Goal: Task Accomplishment & Management: Manage account settings

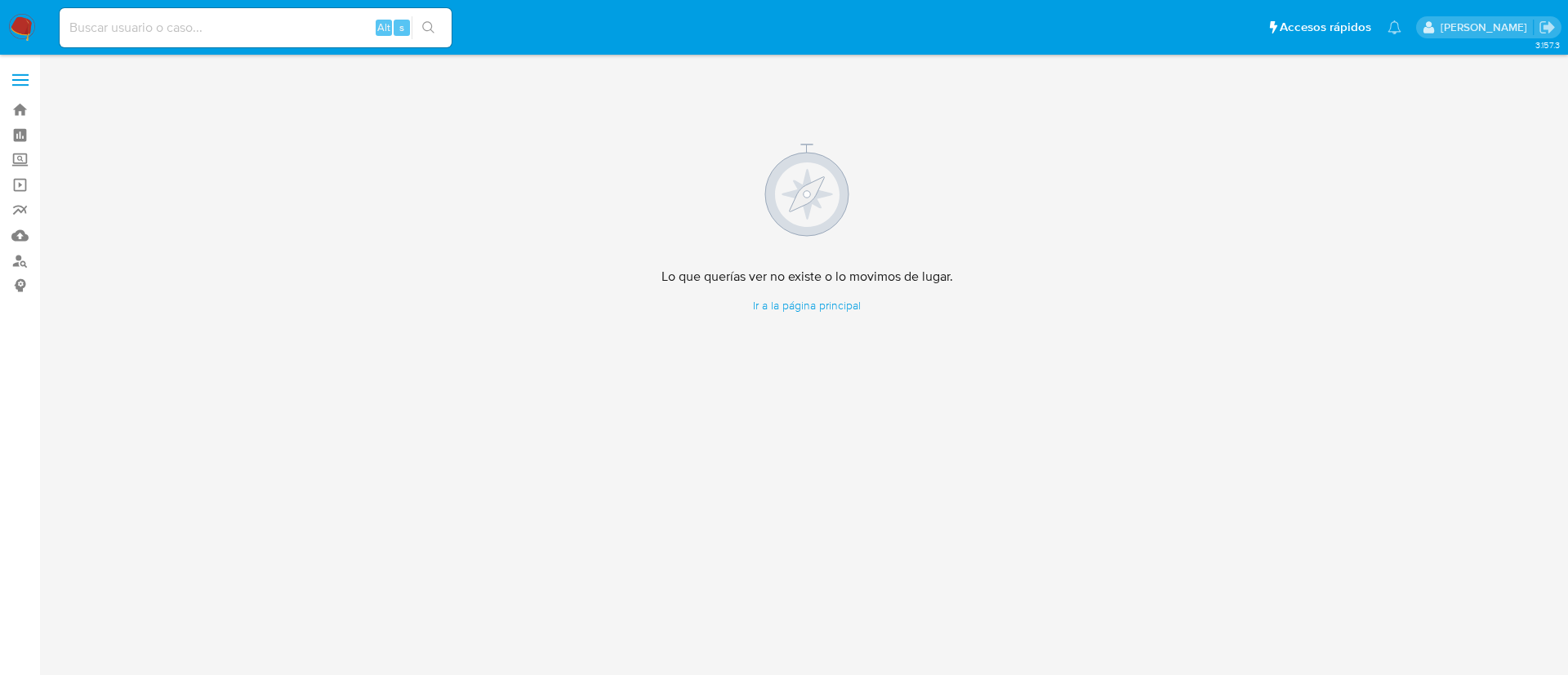
click at [23, 21] on img at bounding box center [22, 28] width 28 height 28
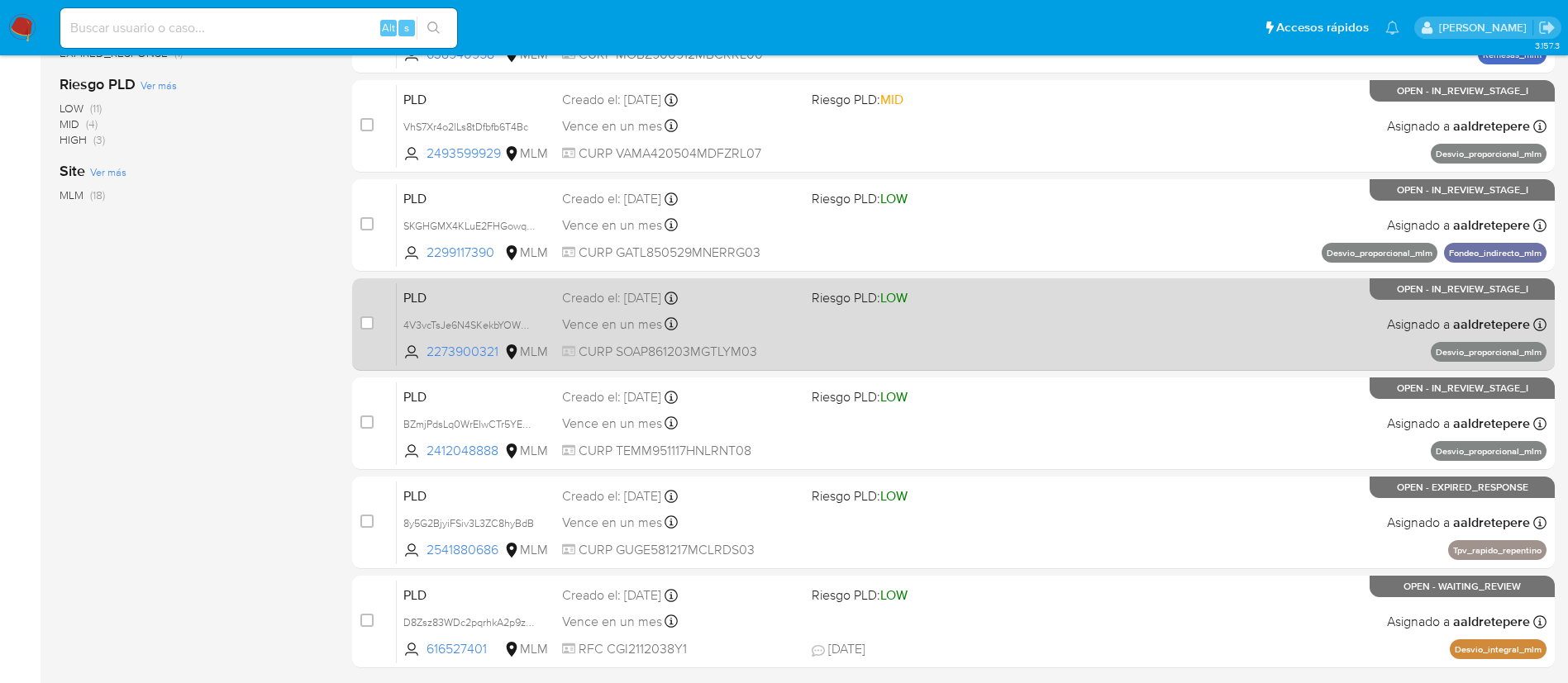
scroll to position [622, 0]
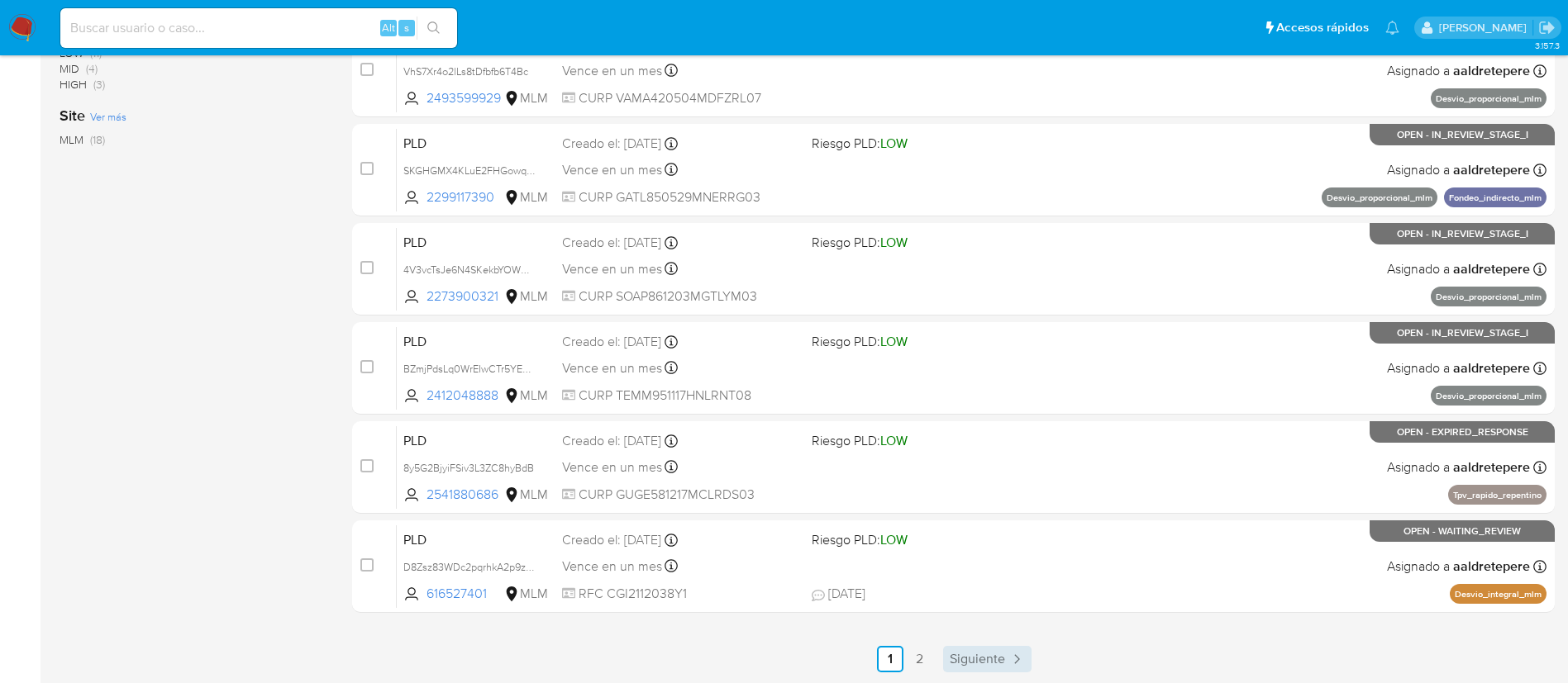
click at [960, 653] on span "Siguiente" at bounding box center [977, 659] width 55 height 13
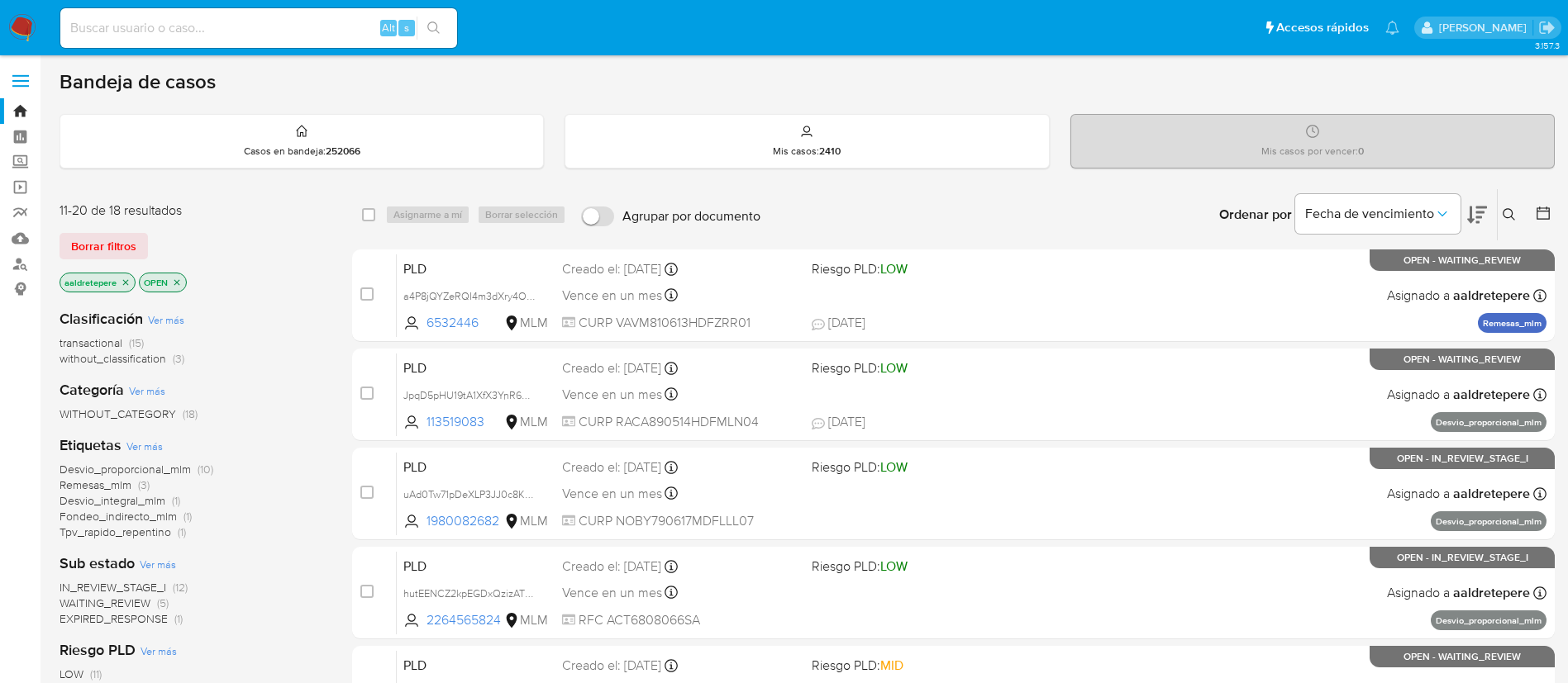
click at [745, 442] on div "case-item-checkbox No es posible asignar el caso PLD a4P8jQYZeRQI4m3dXry4OlEq 6…" at bounding box center [954, 643] width 1203 height 786
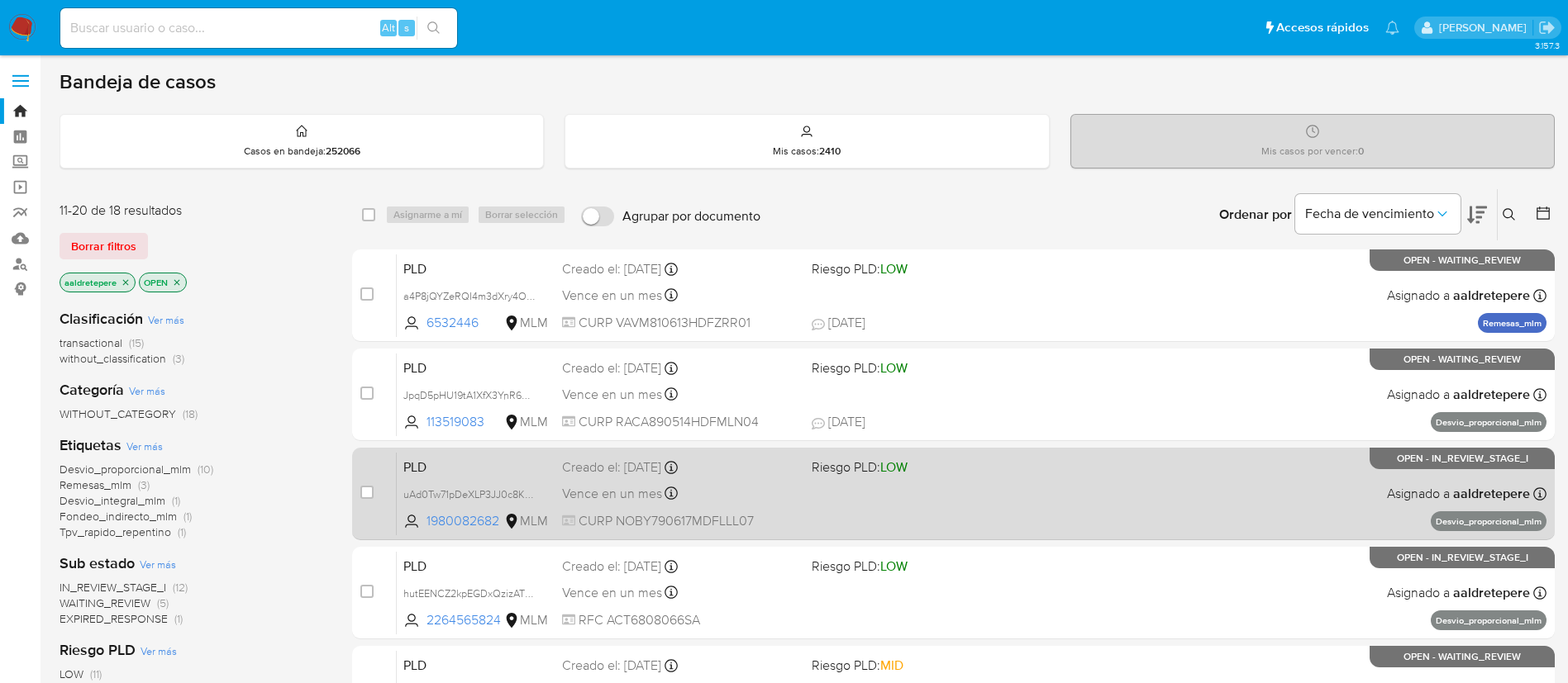
click at [801, 482] on div "PLD uAd0Tw71pDeXLP3JJ0c8KhQm 1980082682 MLM Riesgo PLD: LOW Creado el: 12/08/20…" at bounding box center [972, 494] width 1150 height 84
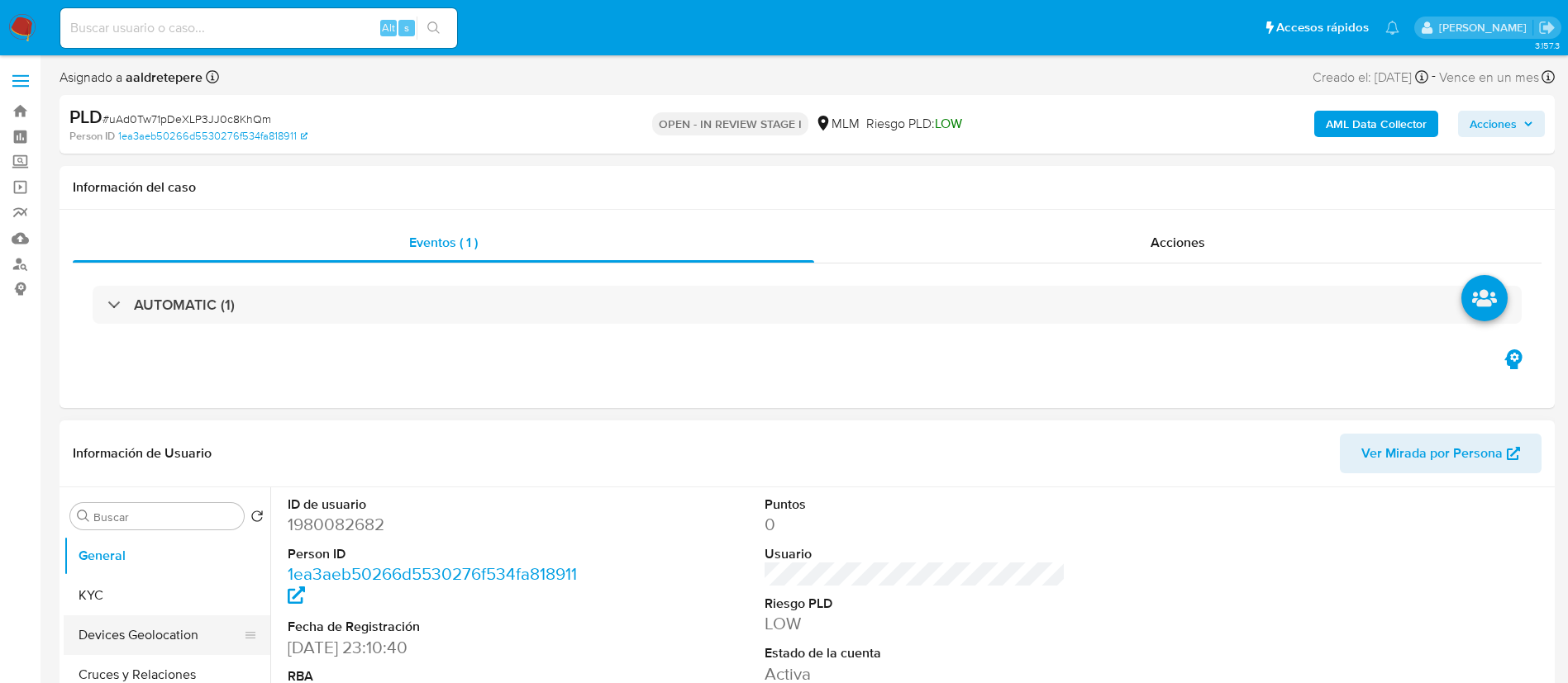
select select "10"
click at [158, 601] on button "KYC" at bounding box center [160, 596] width 193 height 40
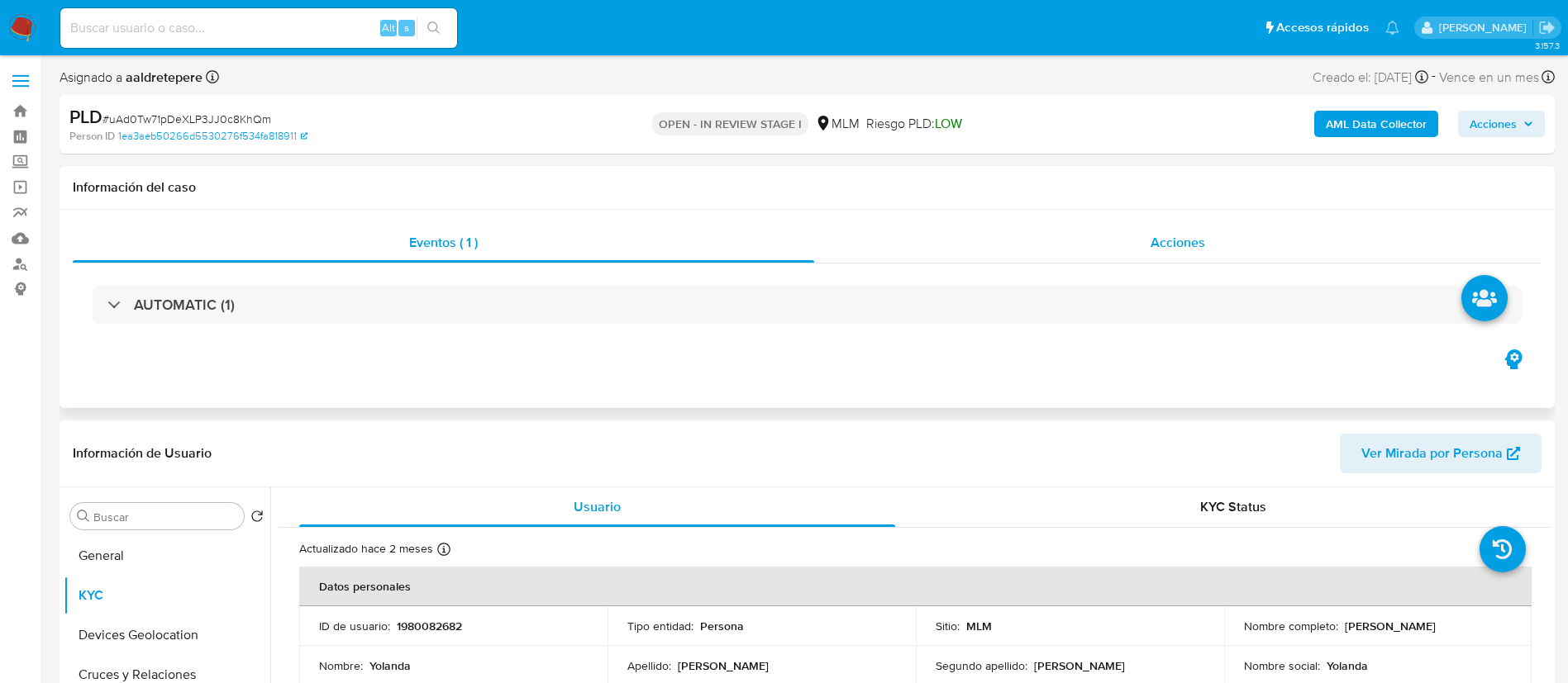
click at [1171, 245] on span "Acciones" at bounding box center [1177, 242] width 54 height 19
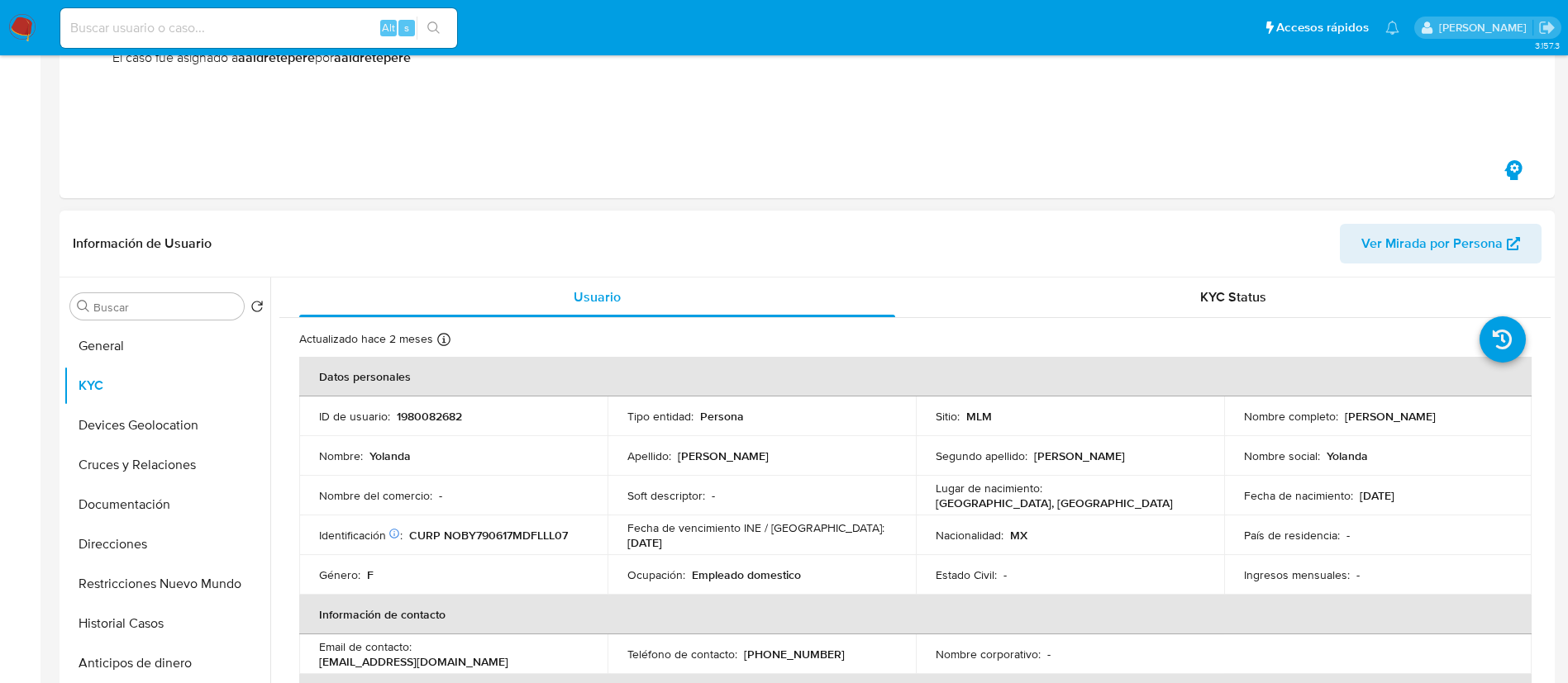
scroll to position [495, 0]
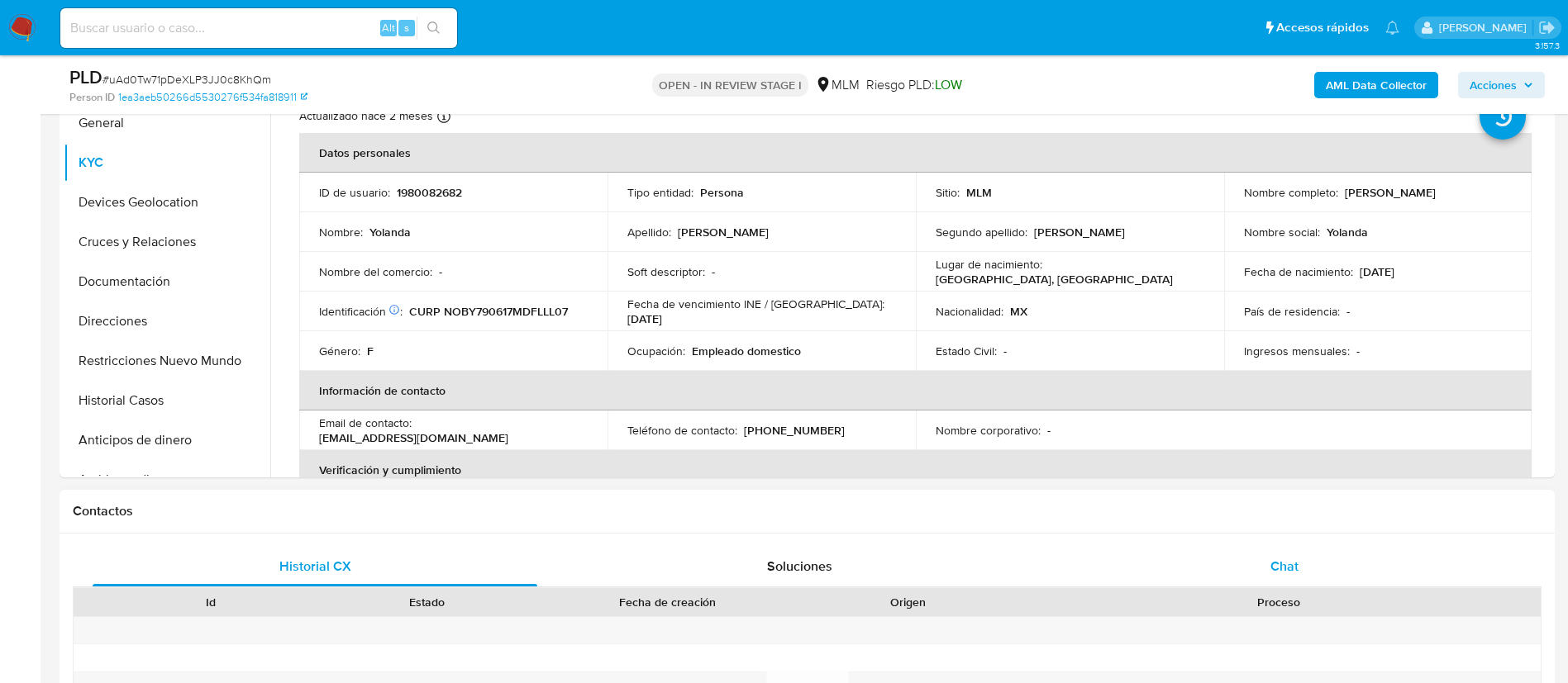
click at [1289, 553] on div "Chat" at bounding box center [1285, 566] width 445 height 40
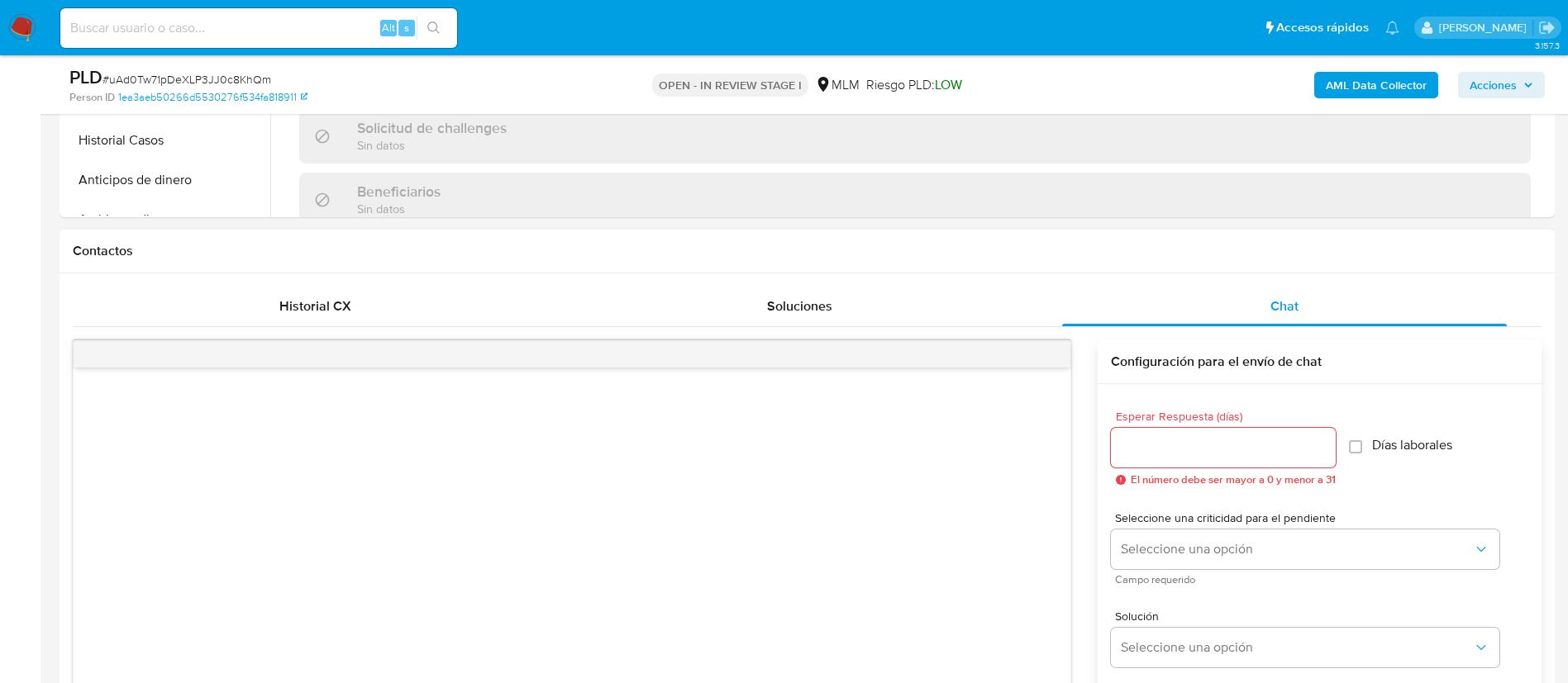
scroll to position [868, 0]
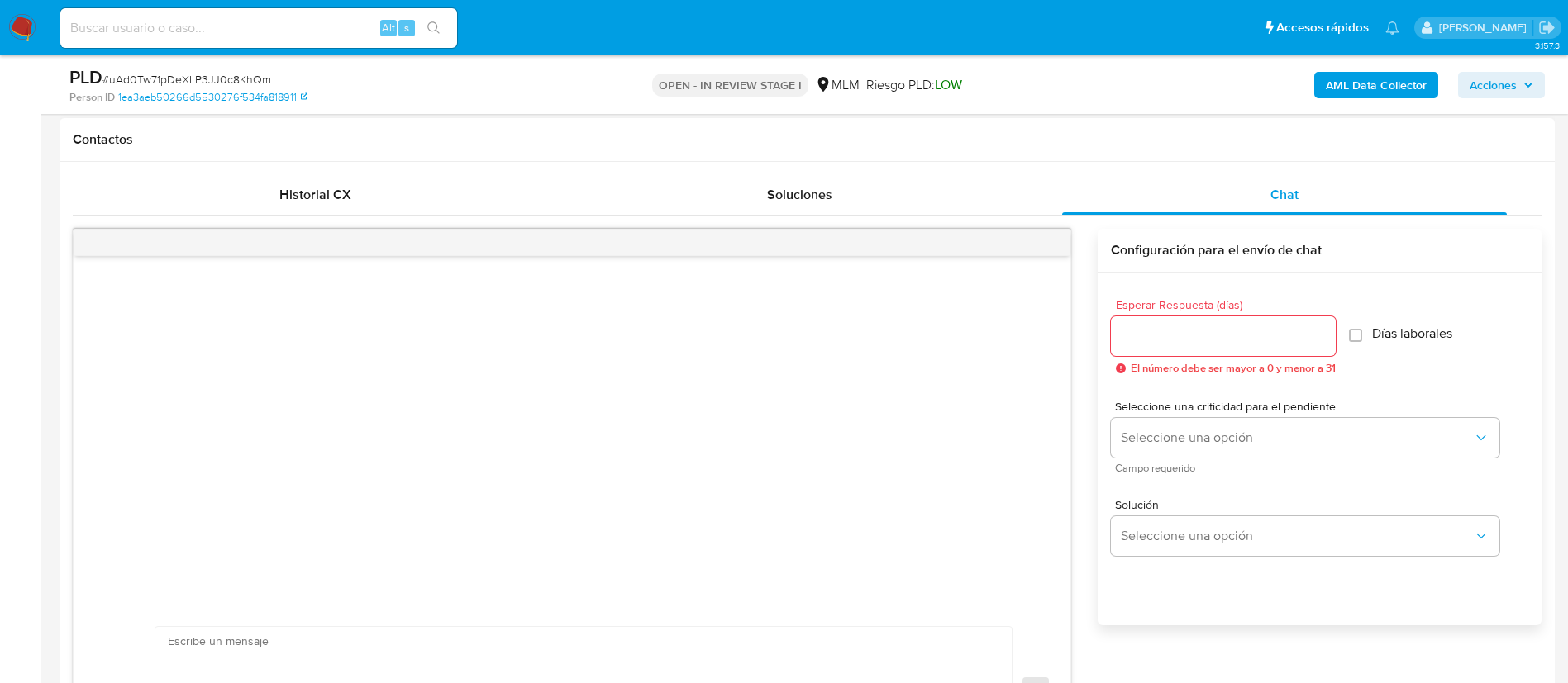
click at [1145, 348] on div at bounding box center [1224, 336] width 225 height 40
click at [1148, 340] on input "Esperar Respuesta (días)" at bounding box center [1224, 336] width 225 height 21
type input "5"
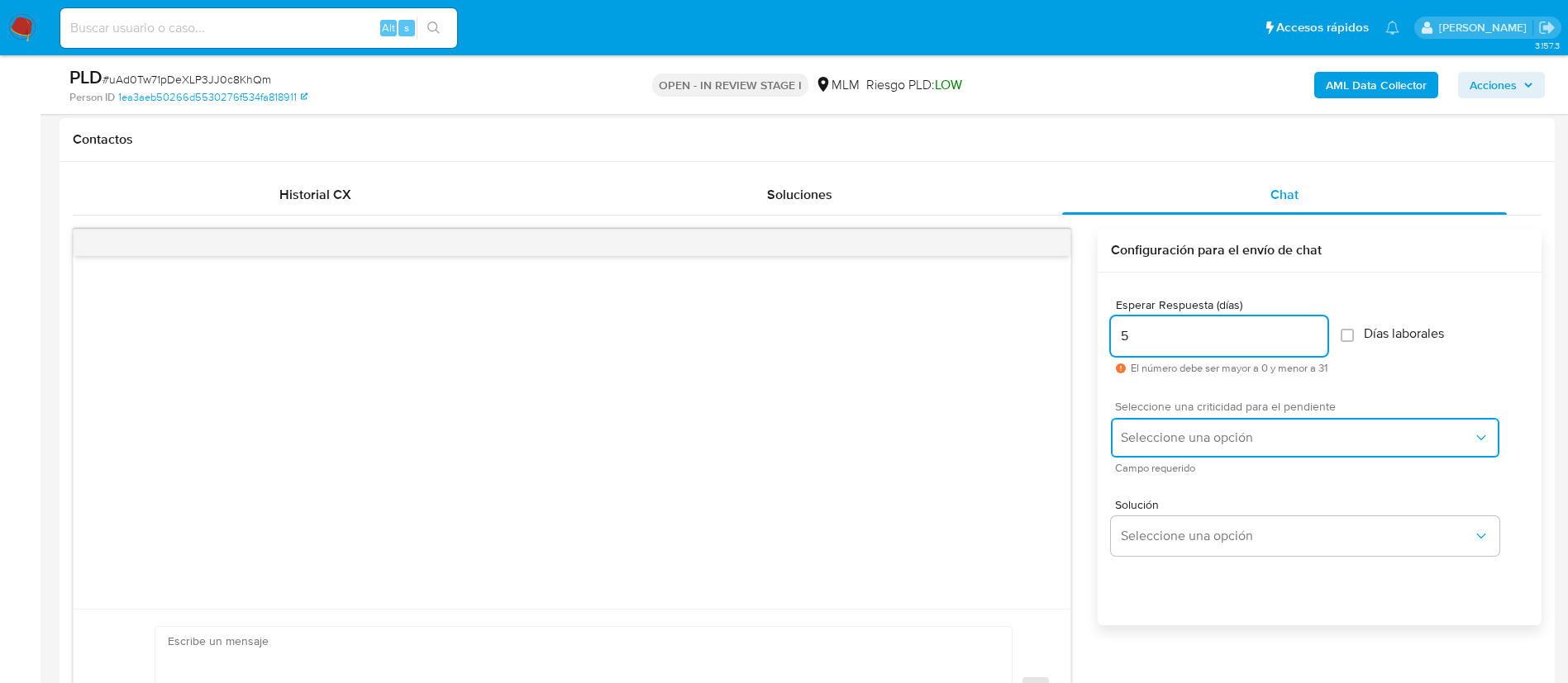
click at [1150, 432] on span "Seleccione una opción" at bounding box center [1297, 438] width 352 height 17
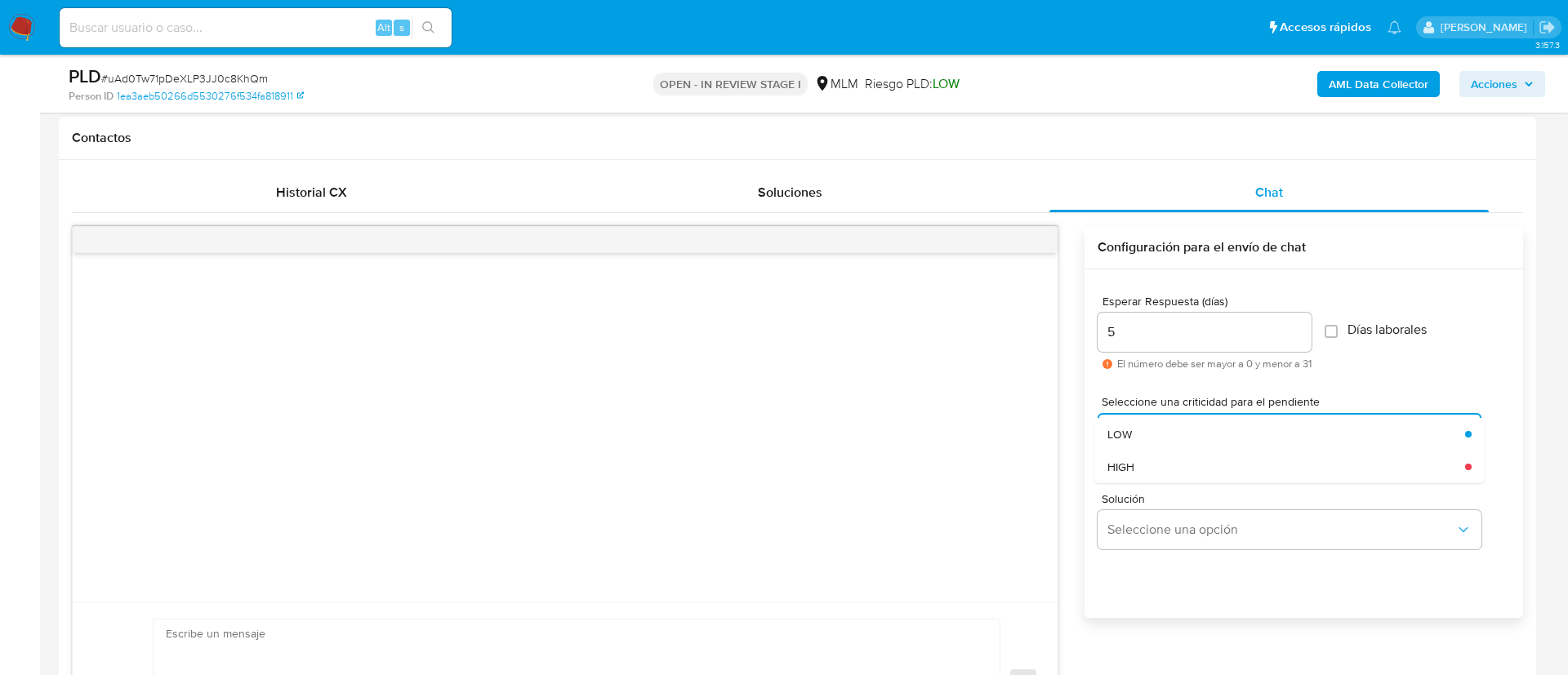
drag, startPoint x: 1129, startPoint y: 471, endPoint x: 1128, endPoint y: 483, distance: 12.0
click at [1129, 472] on span "HIGH" at bounding box center [1121, 467] width 27 height 15
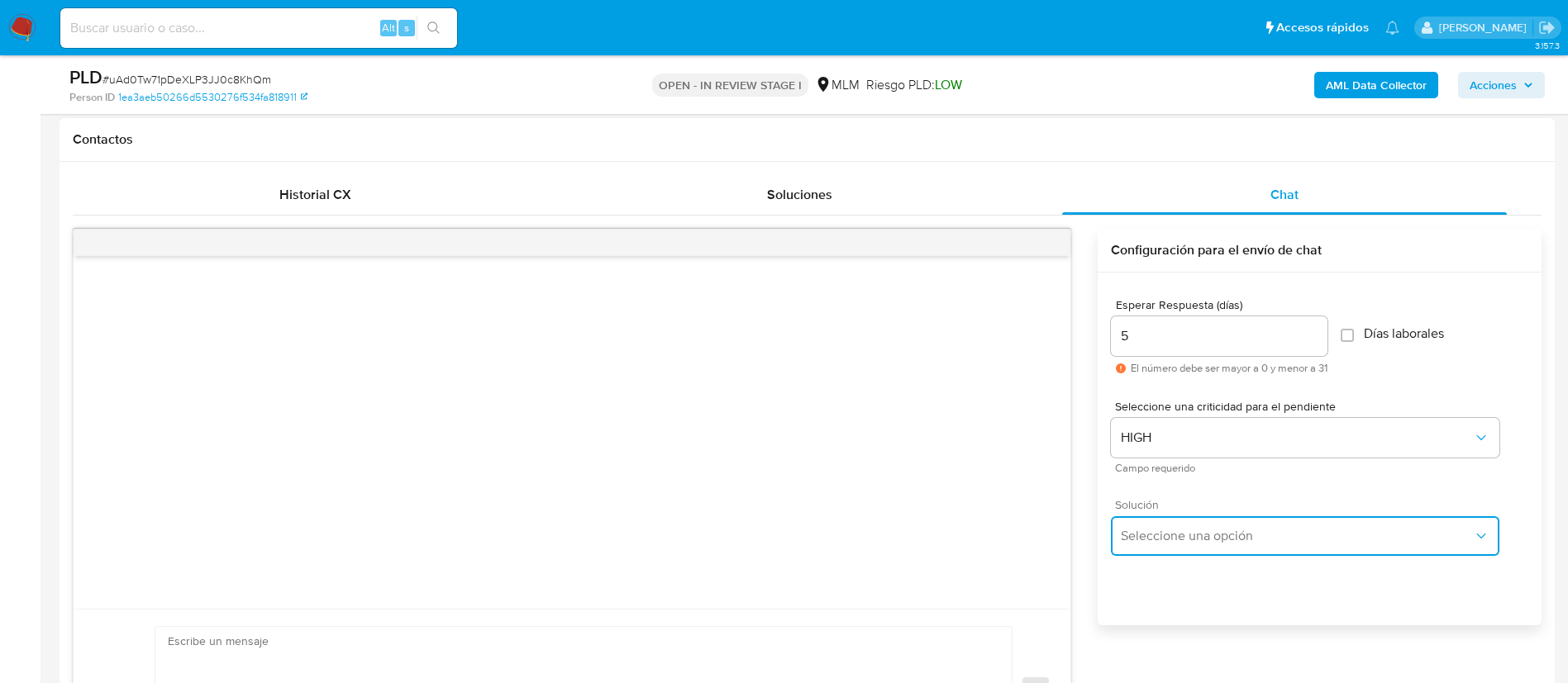
click at [1153, 542] on span "Seleccione una opción" at bounding box center [1297, 536] width 352 height 17
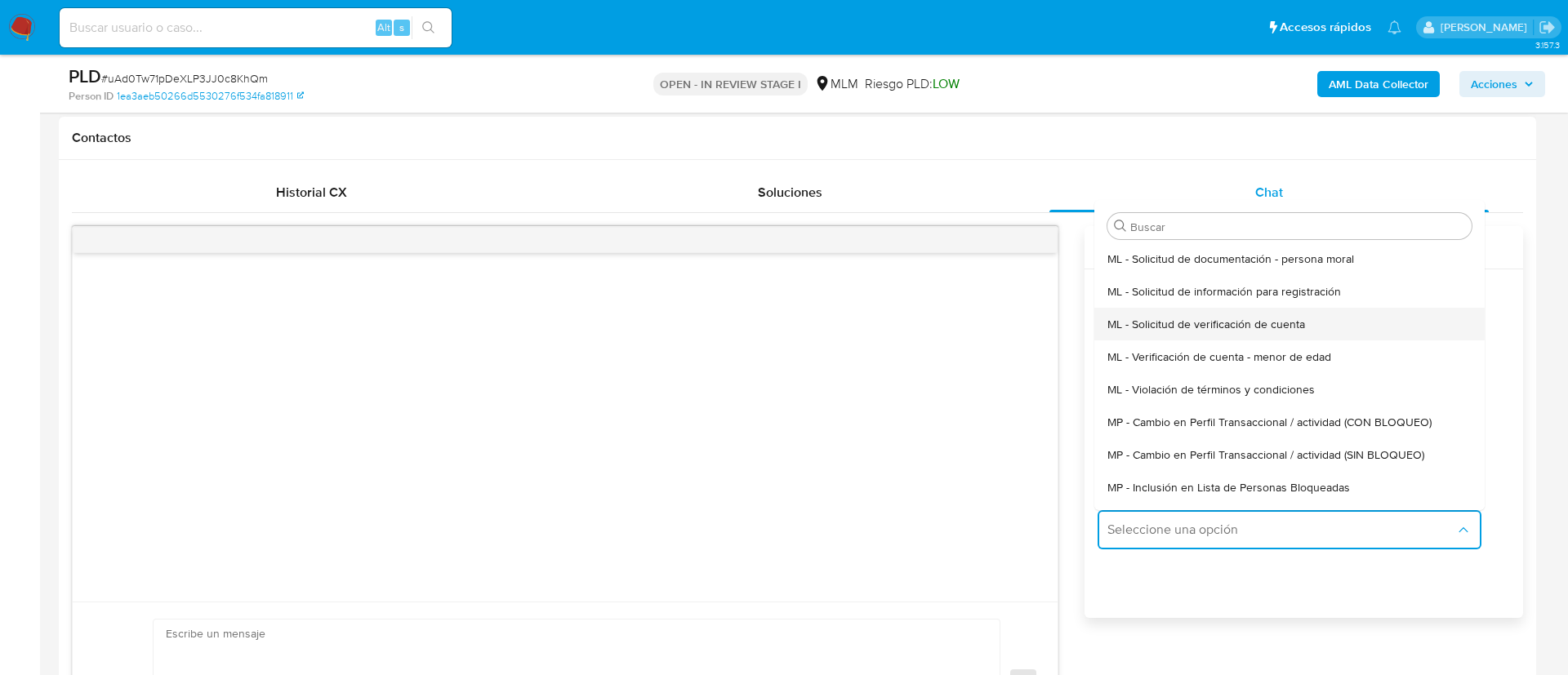
click at [1158, 336] on div "ML - Solicitud de verificación de cuenta" at bounding box center [1289, 323] width 364 height 33
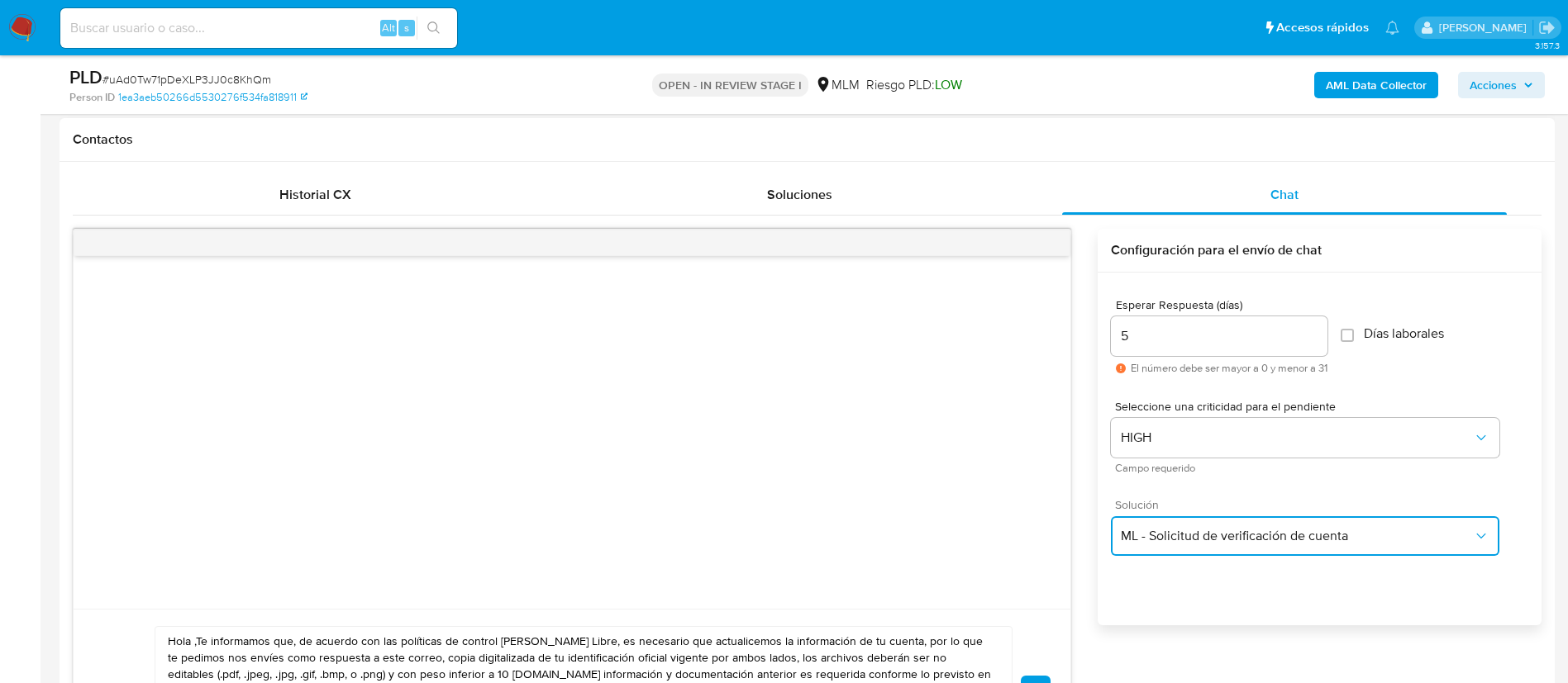
scroll to position [1115, 0]
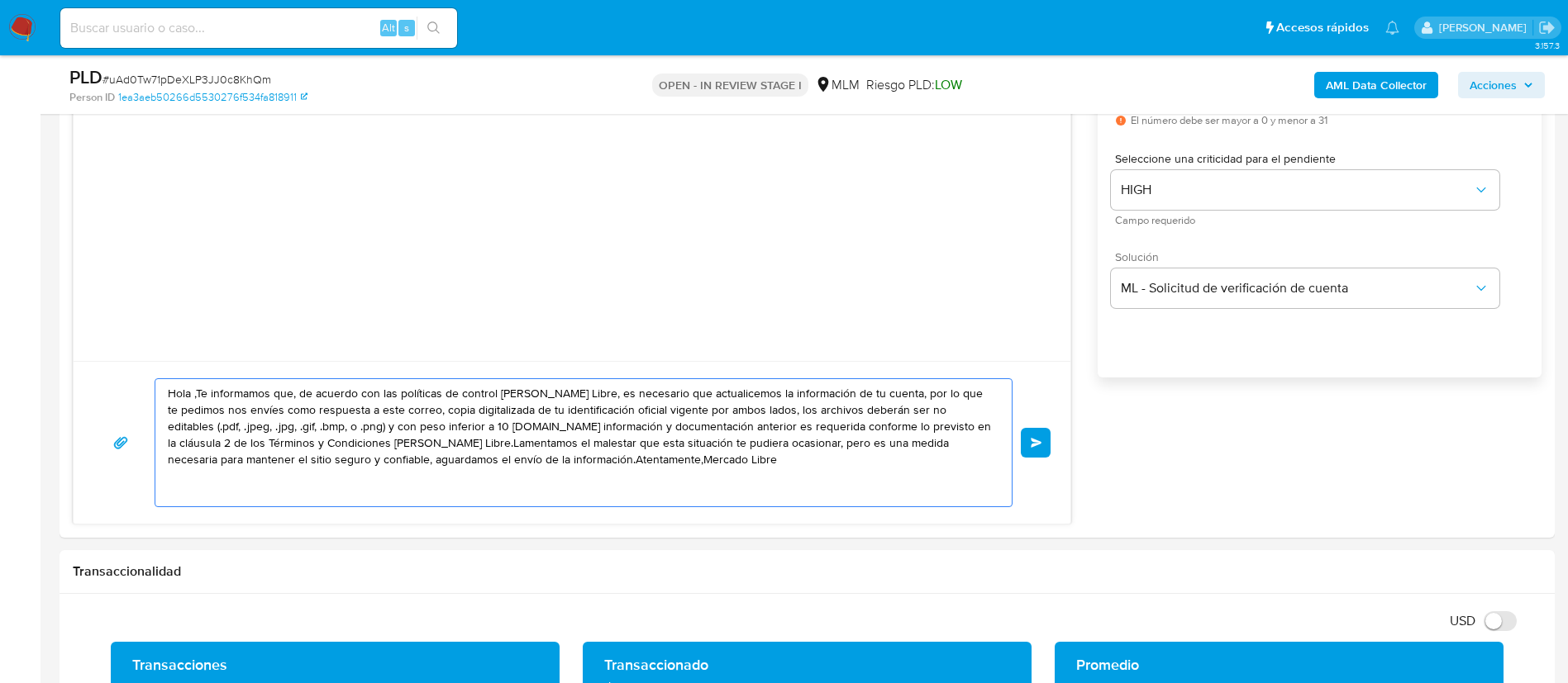
drag, startPoint x: 239, startPoint y: 417, endPoint x: 0, endPoint y: 359, distance: 245.9
click at [0, 359] on section "Bandeja Tablero Screening Búsqueda en Listas Watchlist Herramientas Operaciones…" at bounding box center [784, 631] width 1568 height 3492
paste textarea "ESTIMADA YOLANDA NOLASCO BALTAZAR, Te comunicamos que se ha identificado un cam…"
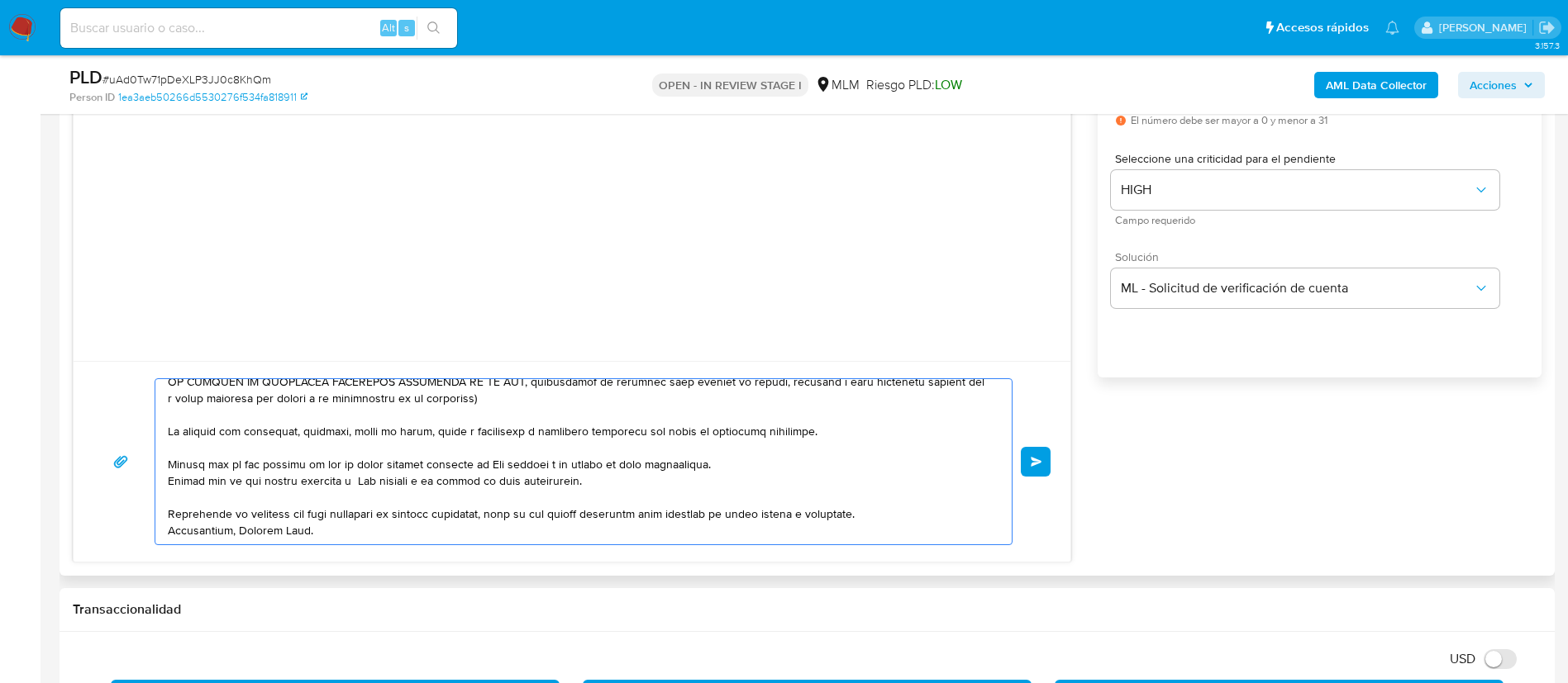
scroll to position [0, 0]
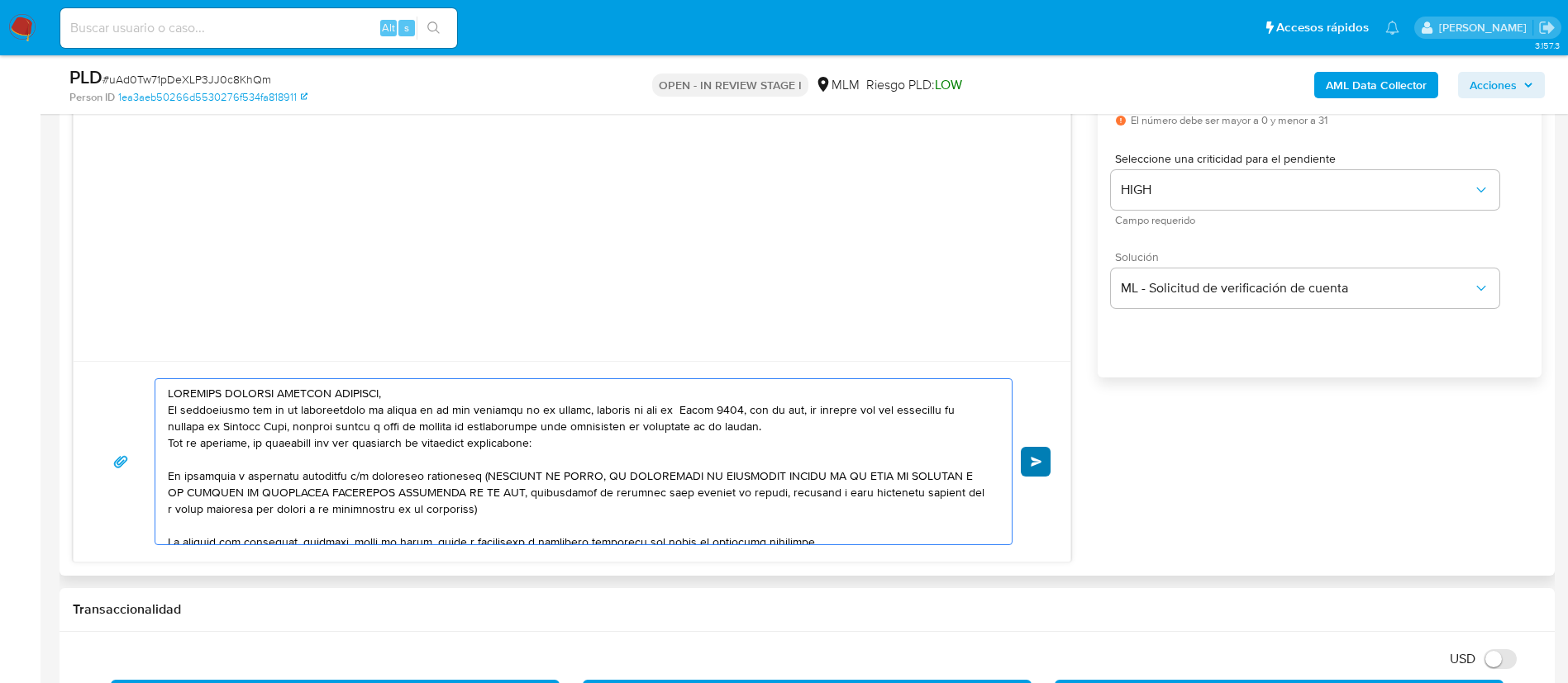
type textarea "ESTIMADA YOLANDA NOLASCO BALTAZAR, Te comunicamos que se ha identificado un cam…"
click at [1044, 468] on button "Enviar" at bounding box center [1035, 462] width 29 height 29
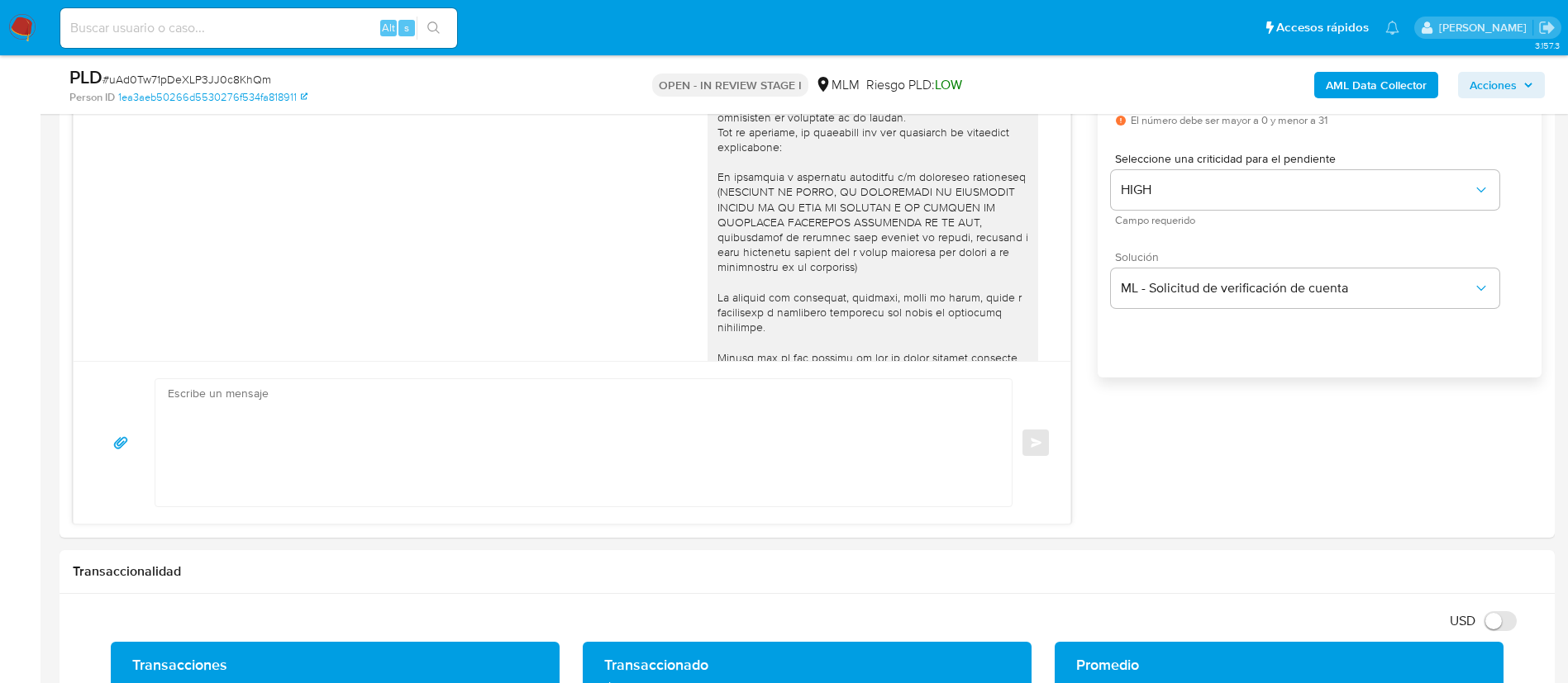
scroll to position [163, 0]
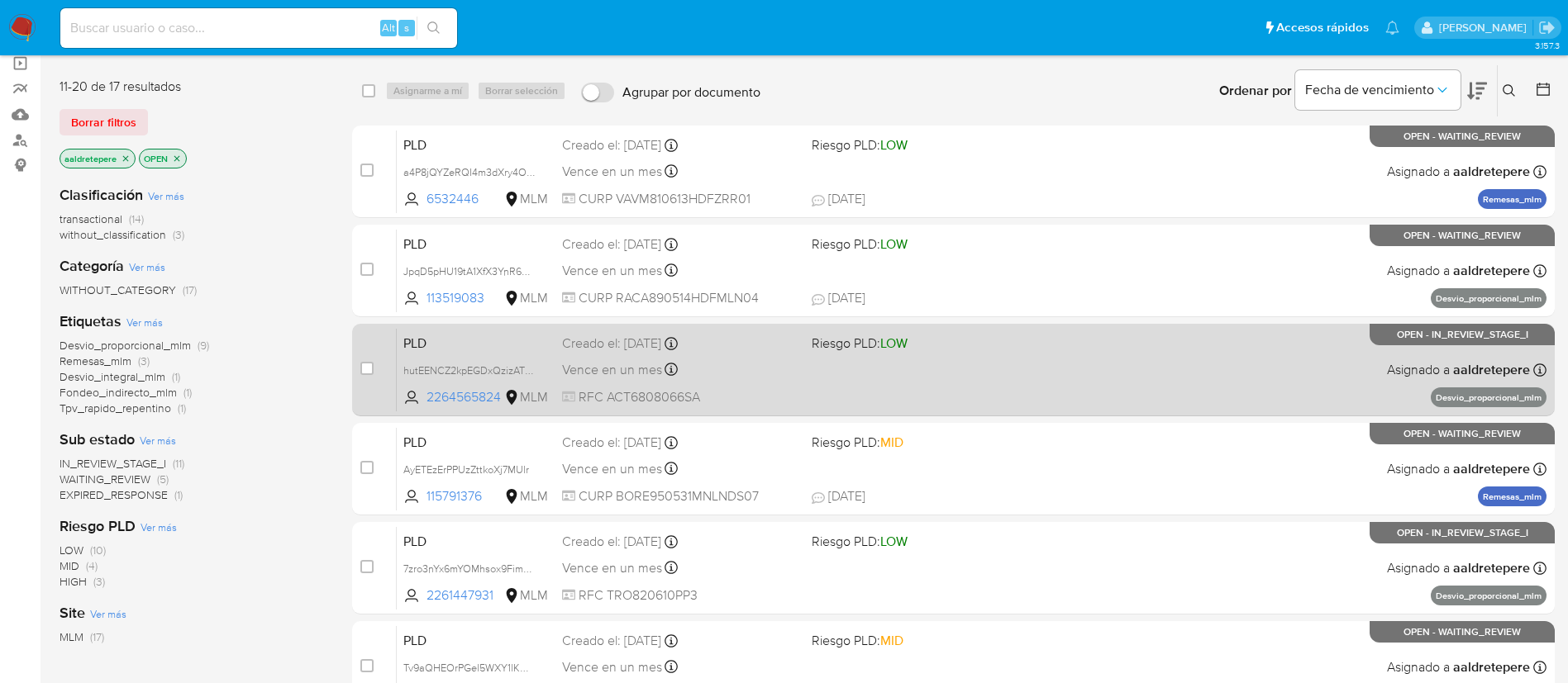
scroll to position [248, 0]
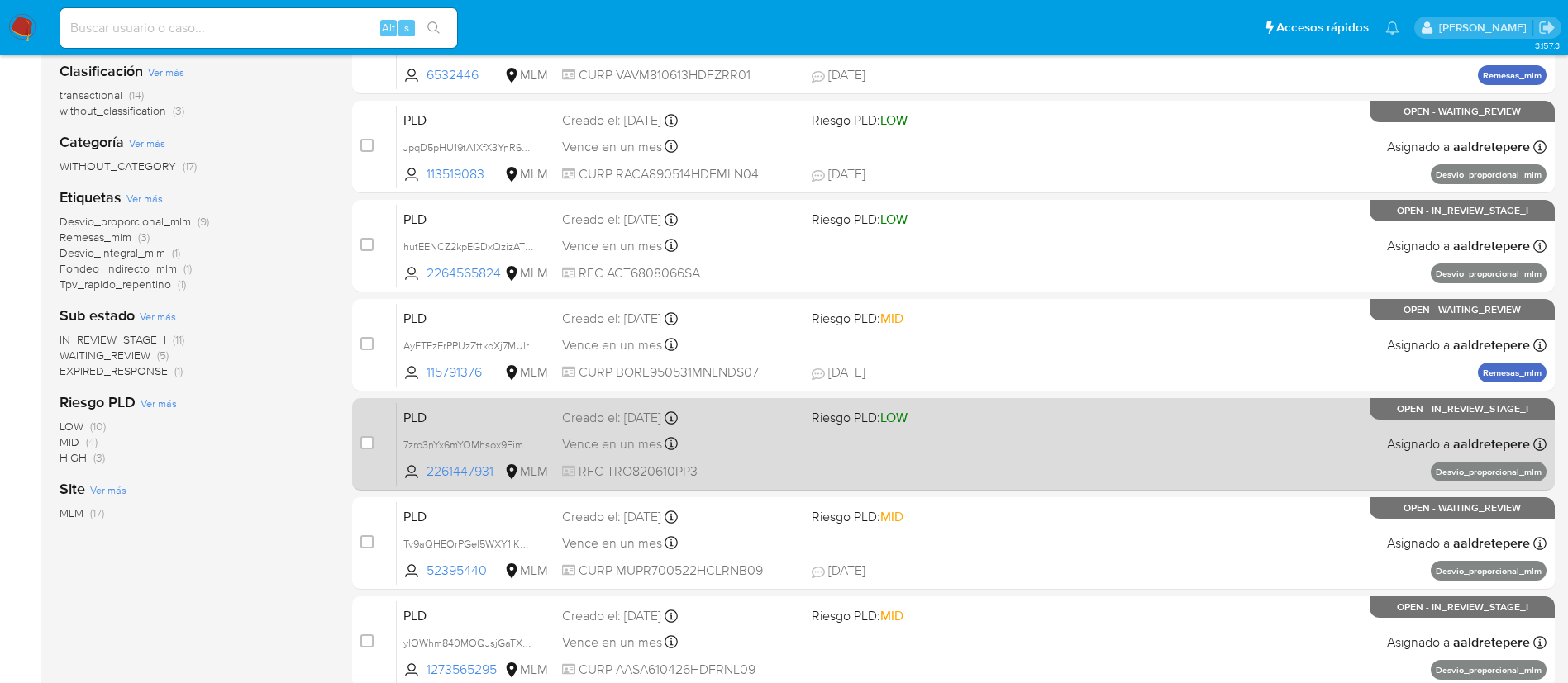
click at [783, 440] on div "Vence en un mes Vence el 11/10/2025 02:03:53" at bounding box center [681, 444] width 237 height 22
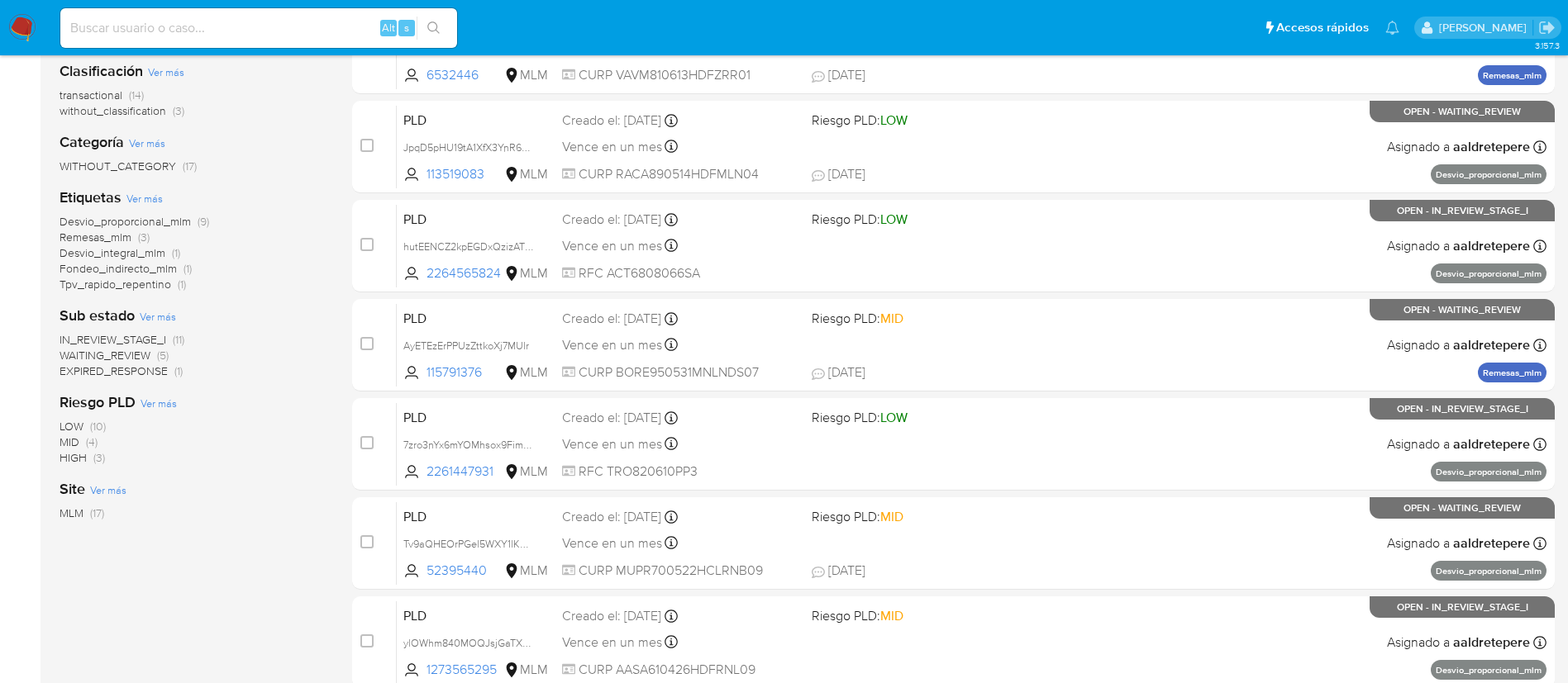
click at [22, 28] on img at bounding box center [22, 28] width 28 height 28
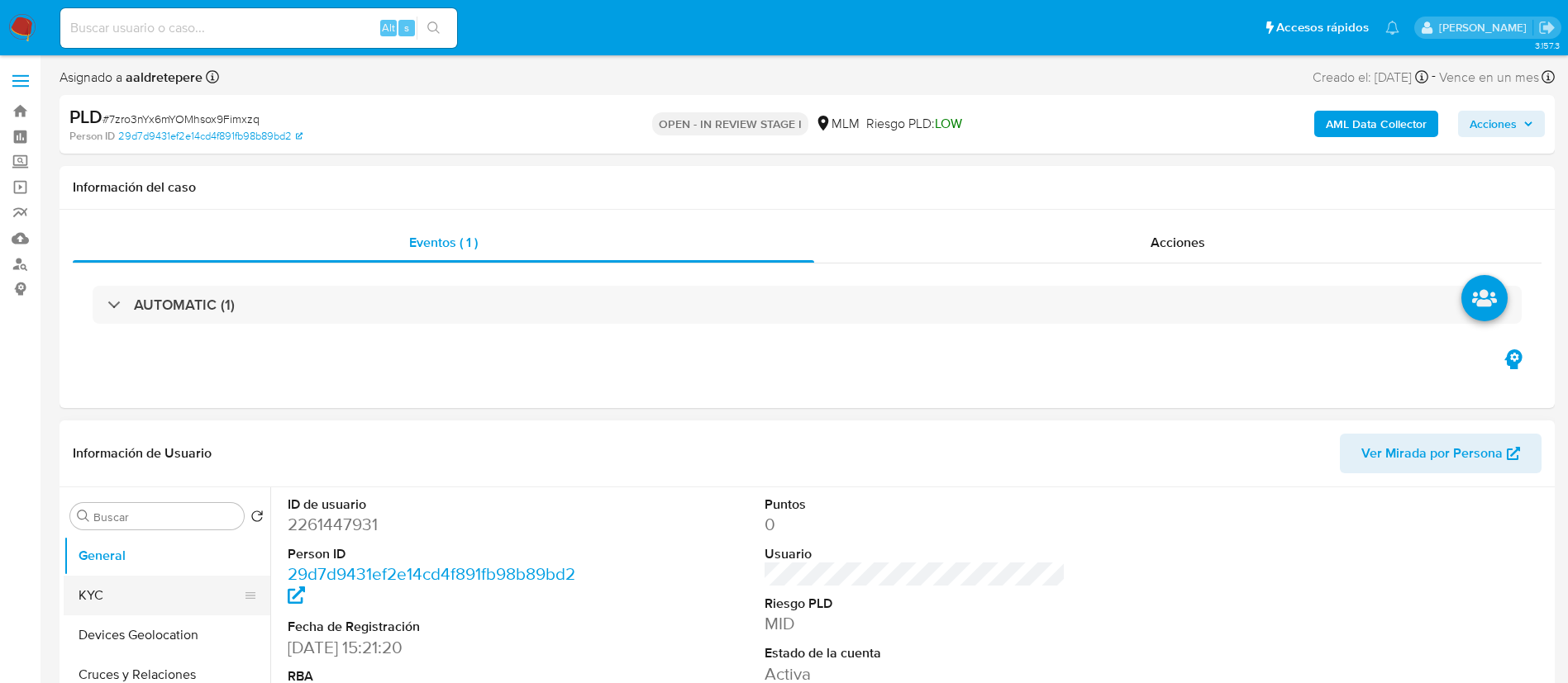
click at [92, 586] on button "KYC" at bounding box center [160, 596] width 193 height 40
select select "10"
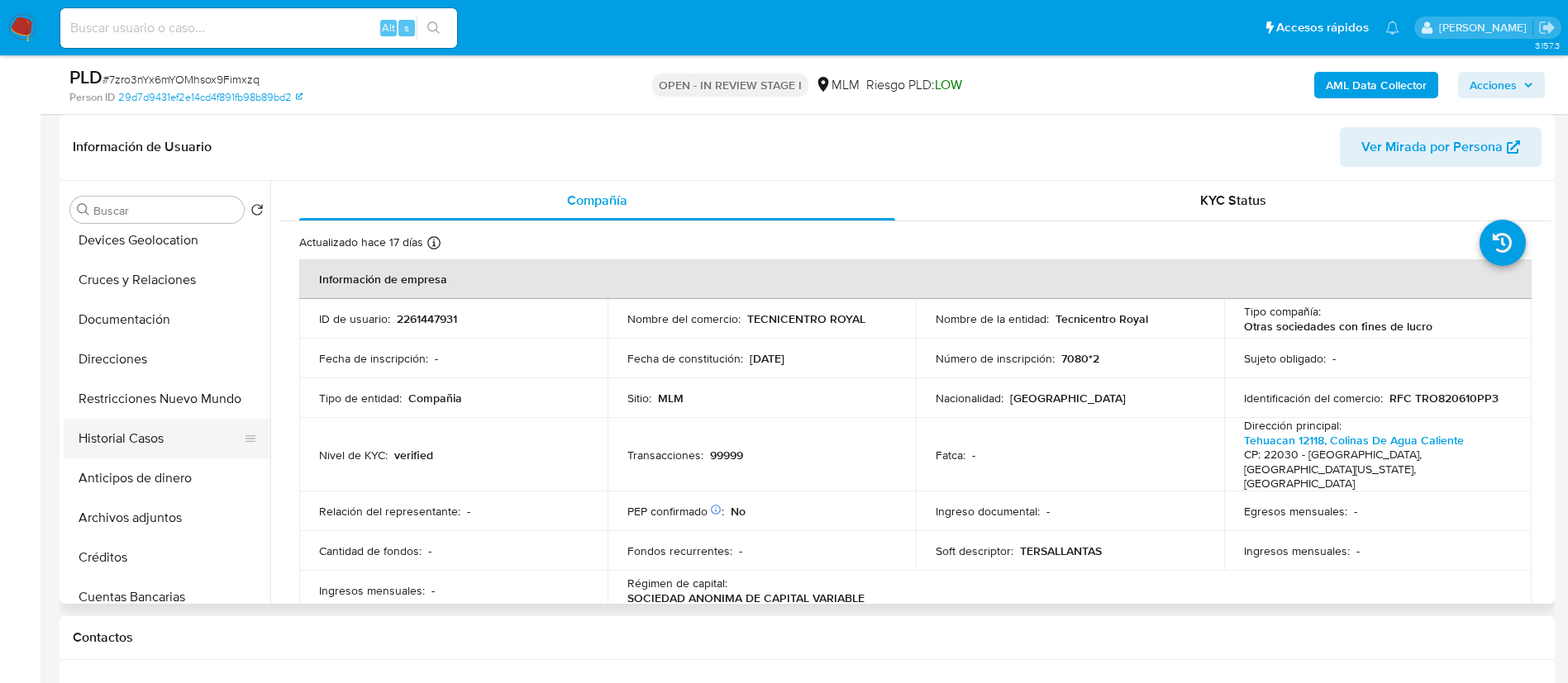
scroll to position [124, 0]
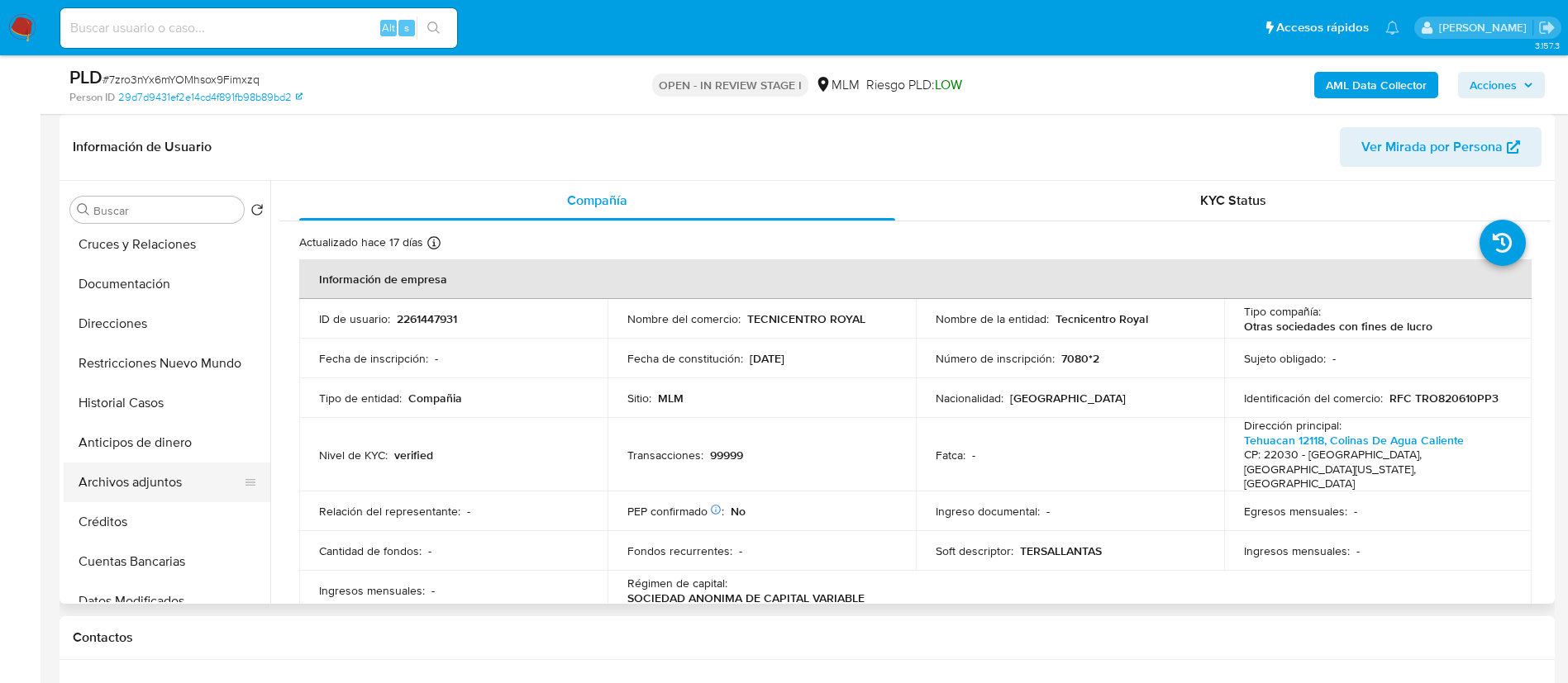
click at [123, 466] on button "Archivos adjuntos" at bounding box center [160, 482] width 193 height 40
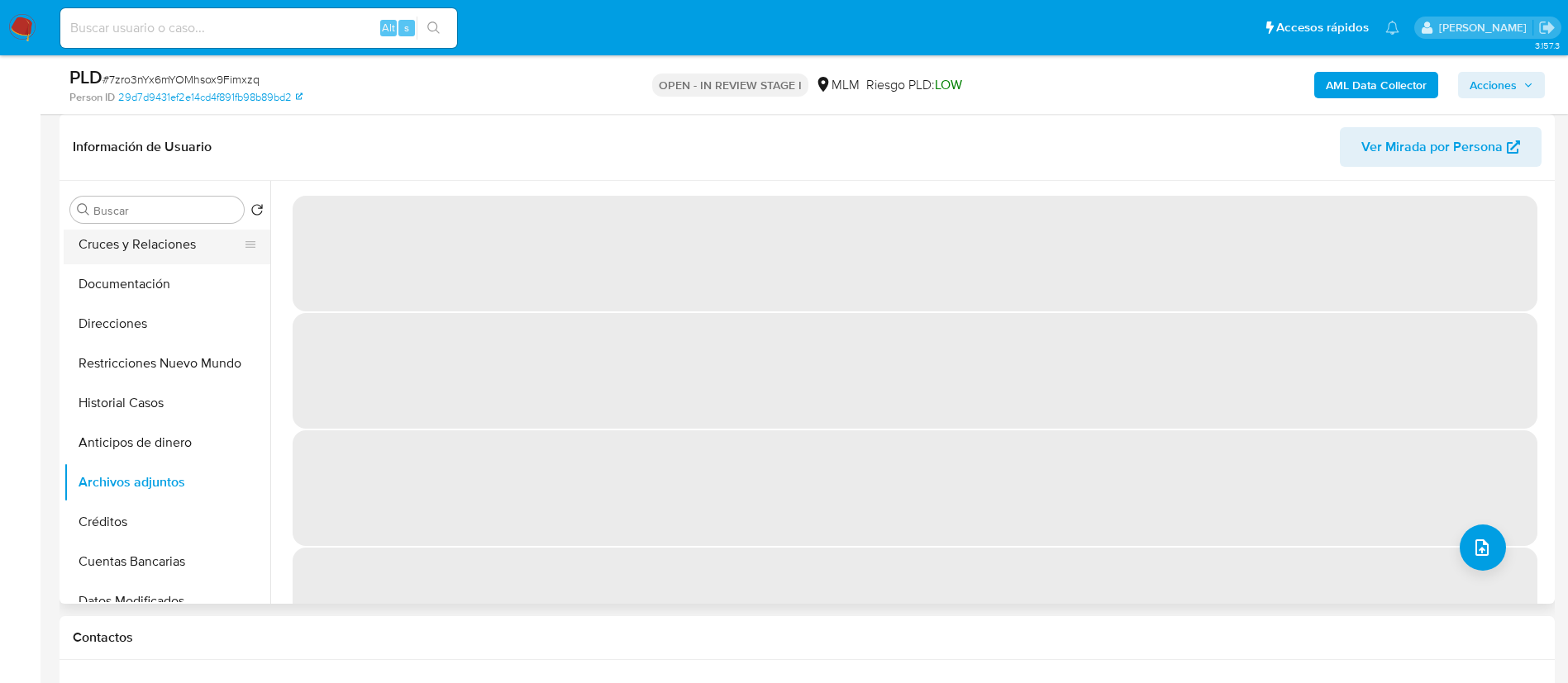
scroll to position [0, 0]
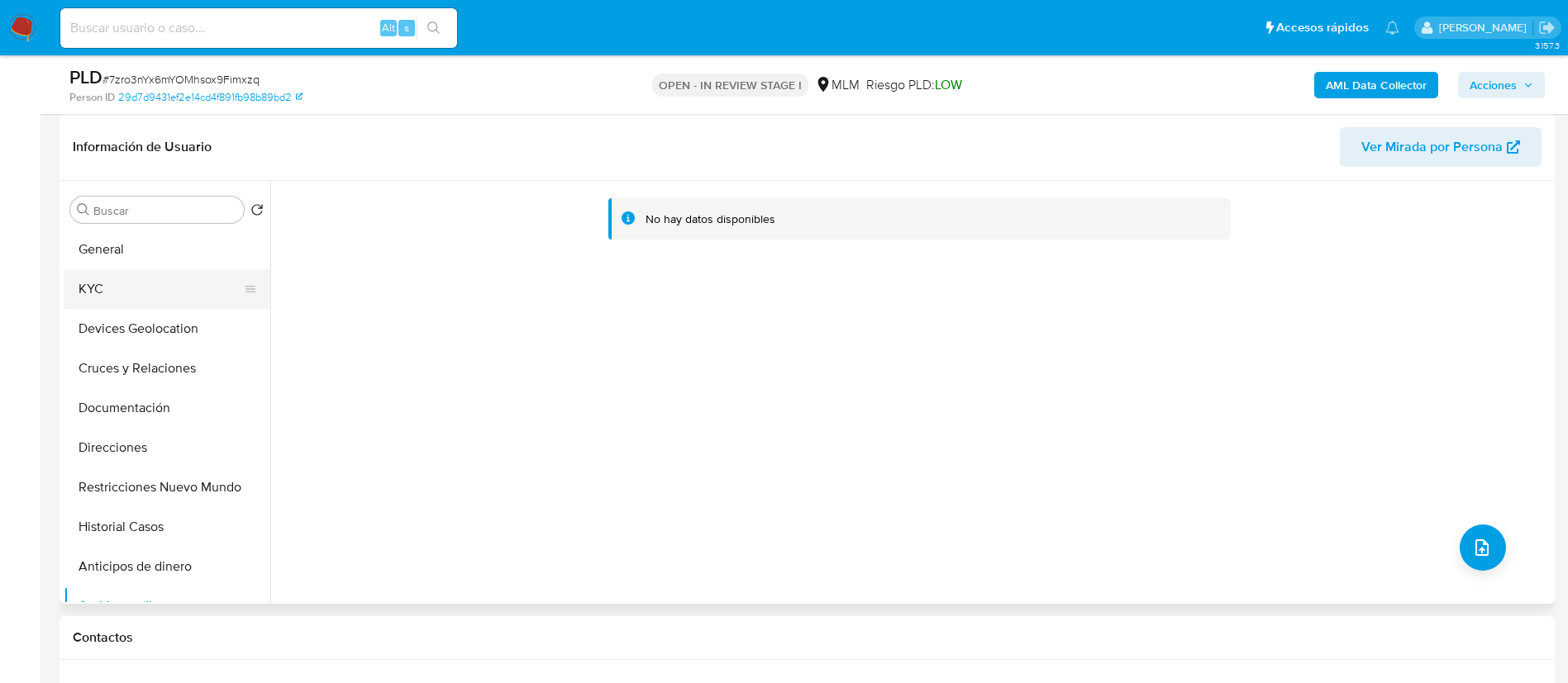
click at [123, 293] on button "KYC" at bounding box center [160, 289] width 193 height 40
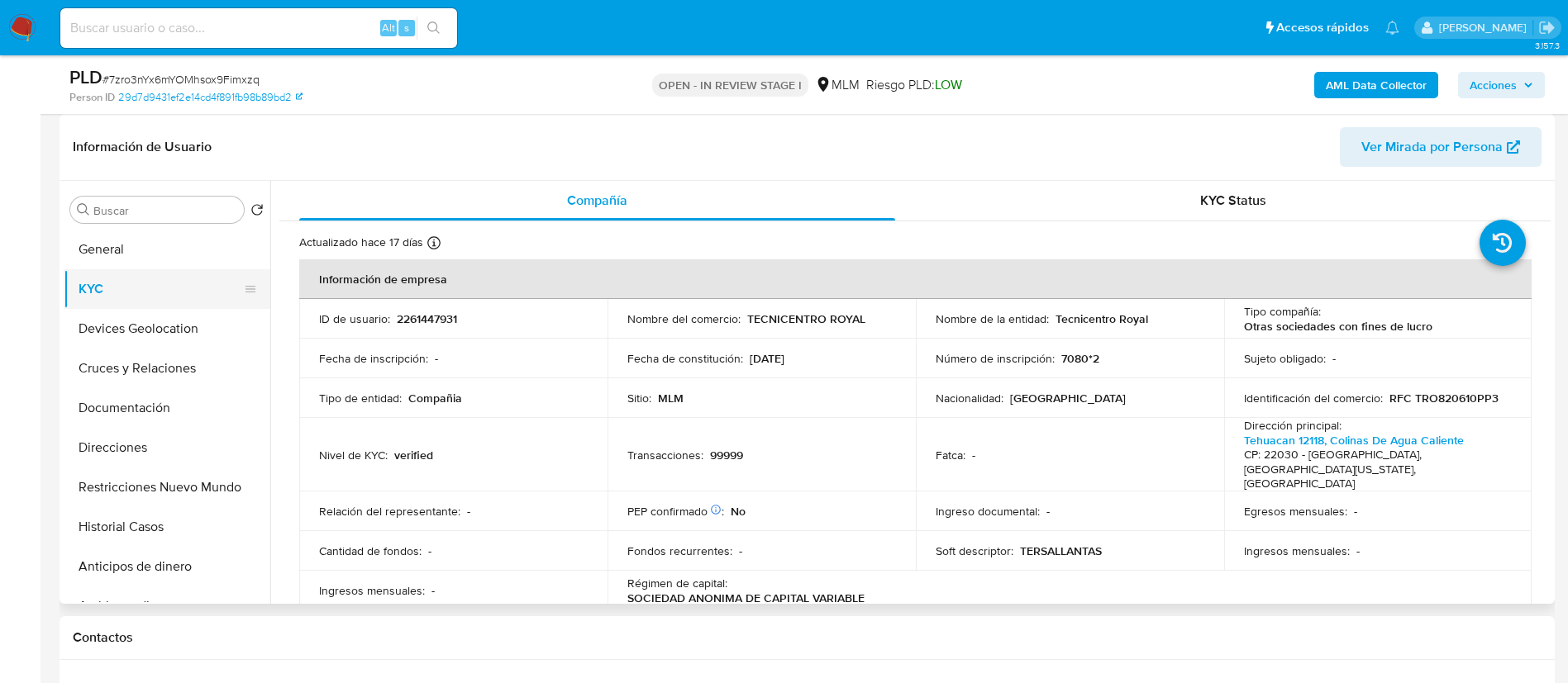
click at [150, 270] on button "KYC" at bounding box center [160, 289] width 193 height 40
click at [155, 255] on button "General" at bounding box center [160, 249] width 193 height 40
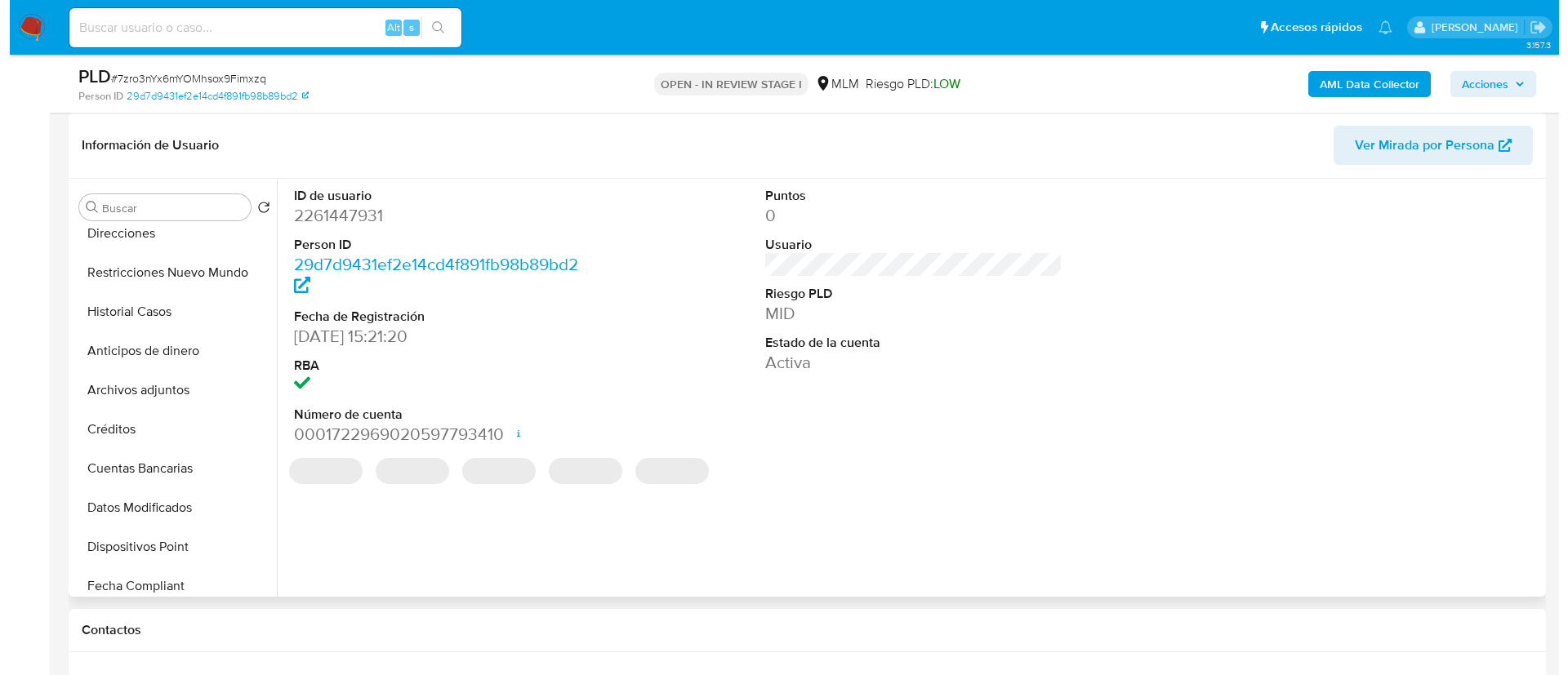
scroll to position [245, 0]
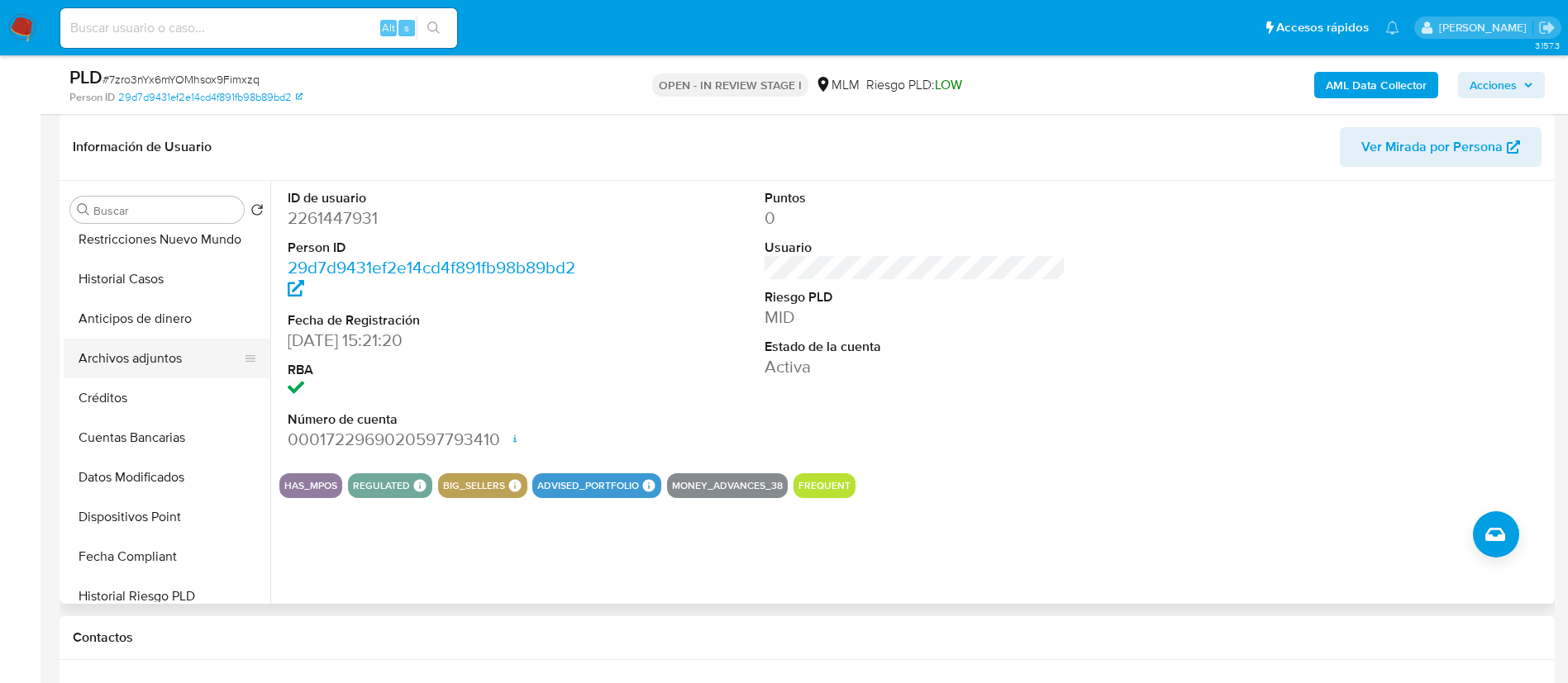
click at [174, 366] on button "Archivos adjuntos" at bounding box center [160, 358] width 193 height 40
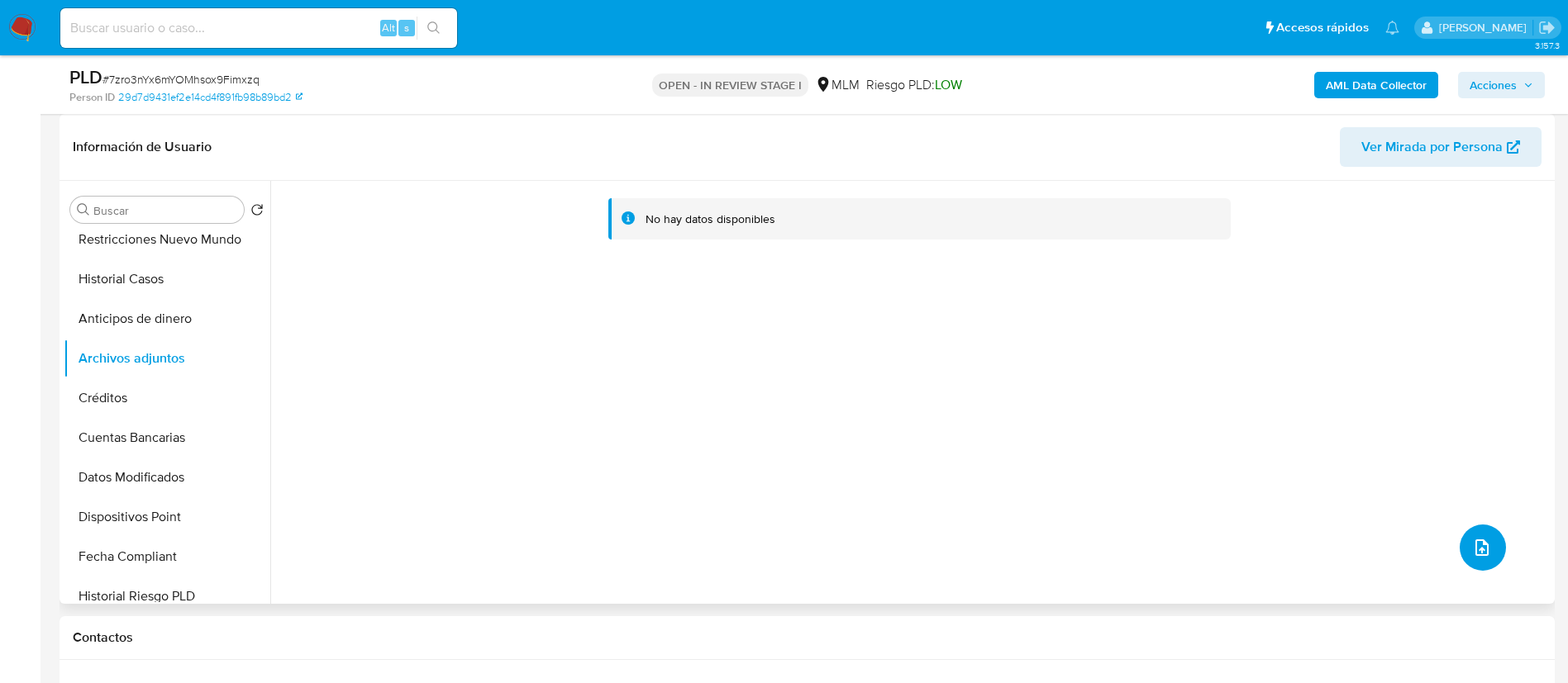
click at [1480, 543] on icon "upload-file" at bounding box center [1483, 548] width 20 height 20
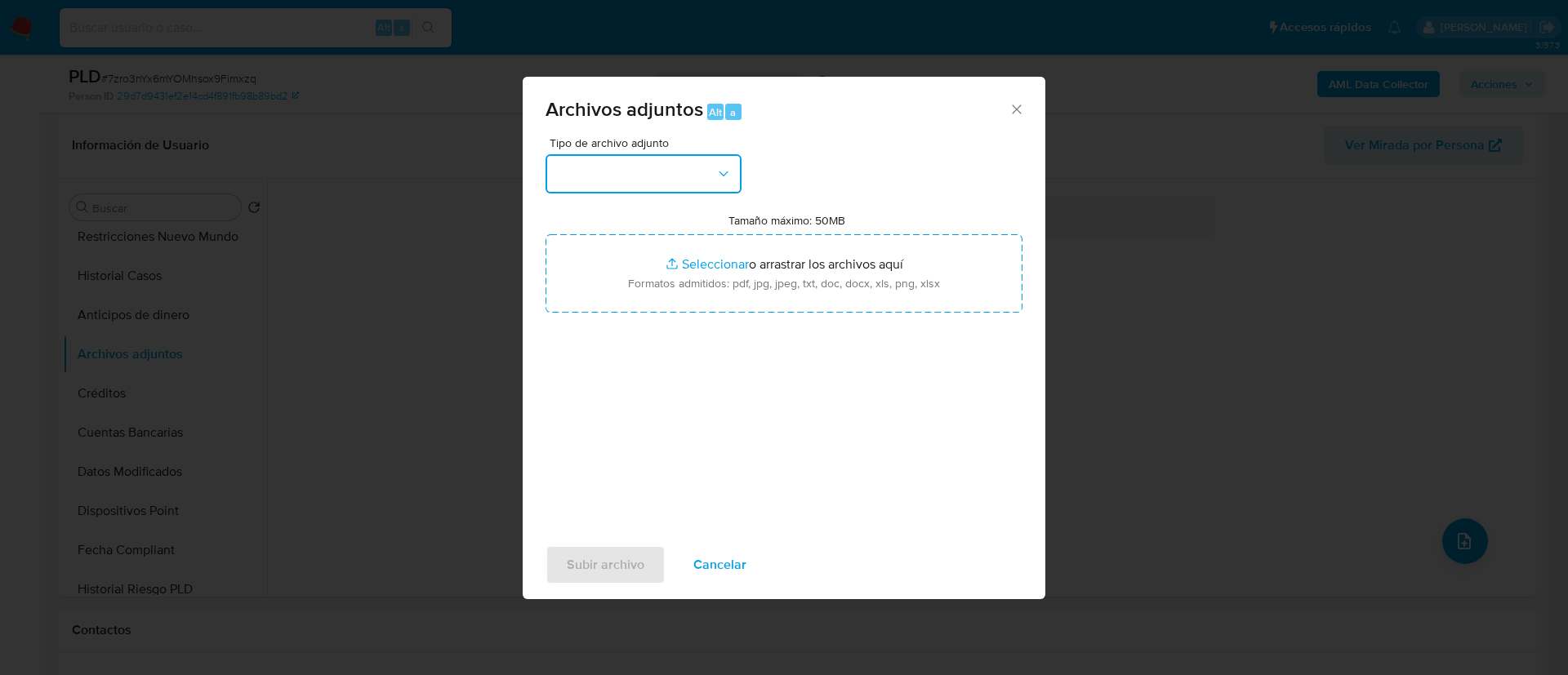
click at [577, 171] on button "button" at bounding box center [643, 174] width 196 height 40
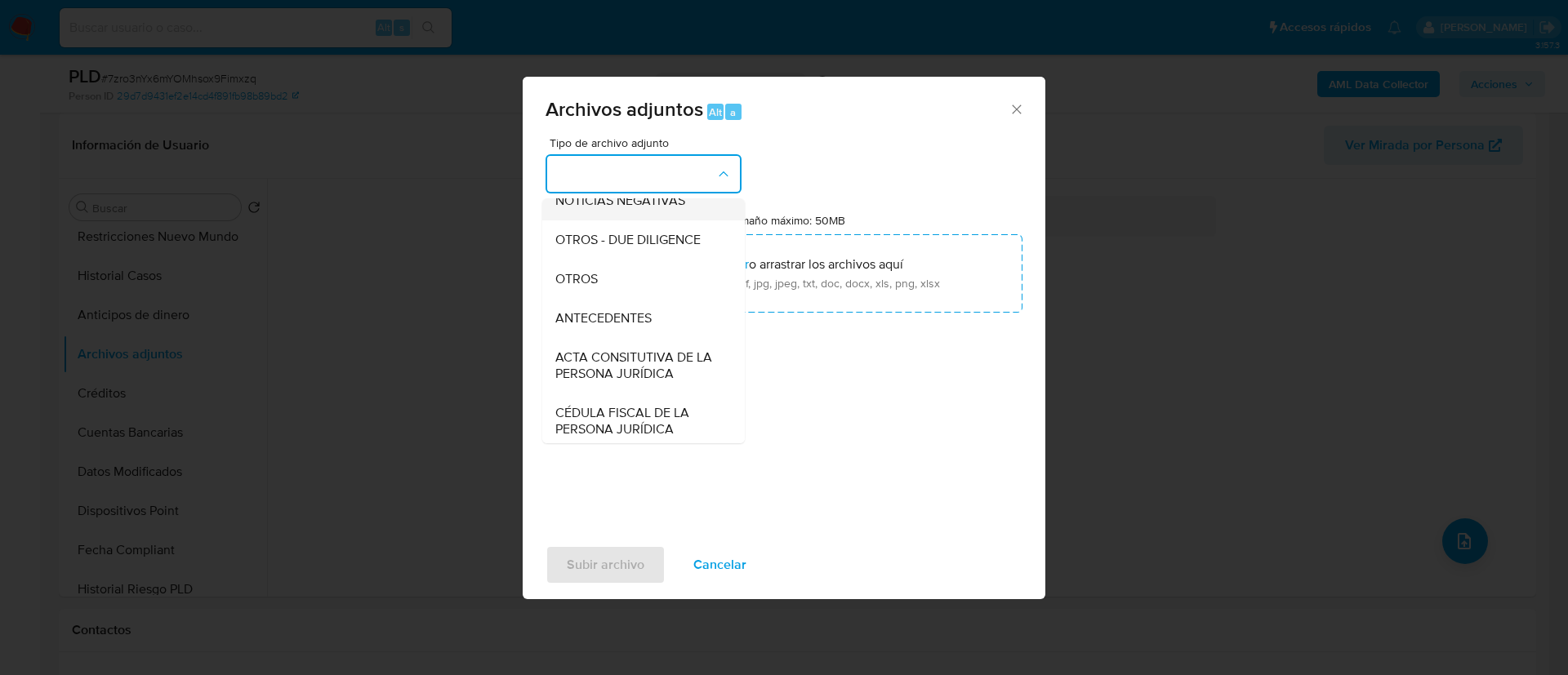
scroll to position [291, 0]
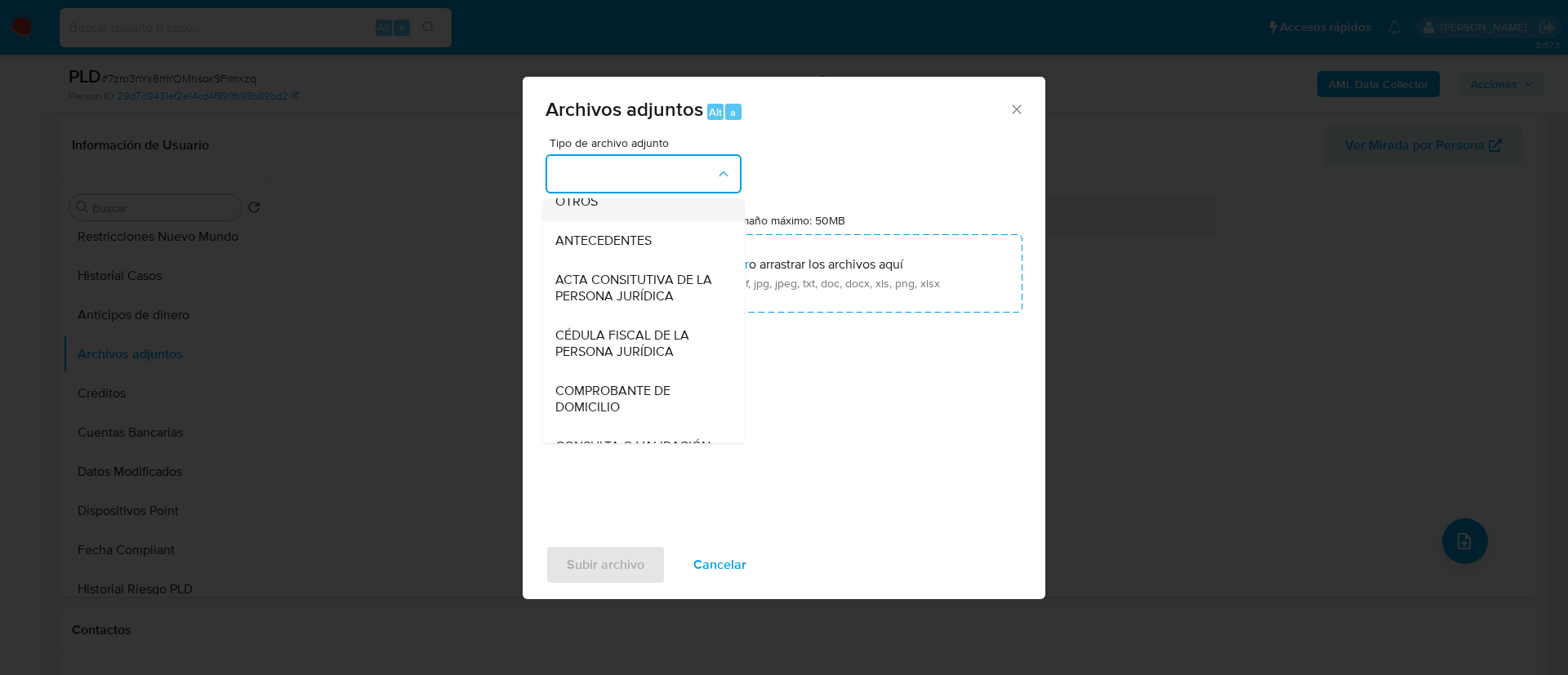
click at [601, 213] on div "OTROS" at bounding box center [639, 201] width 167 height 40
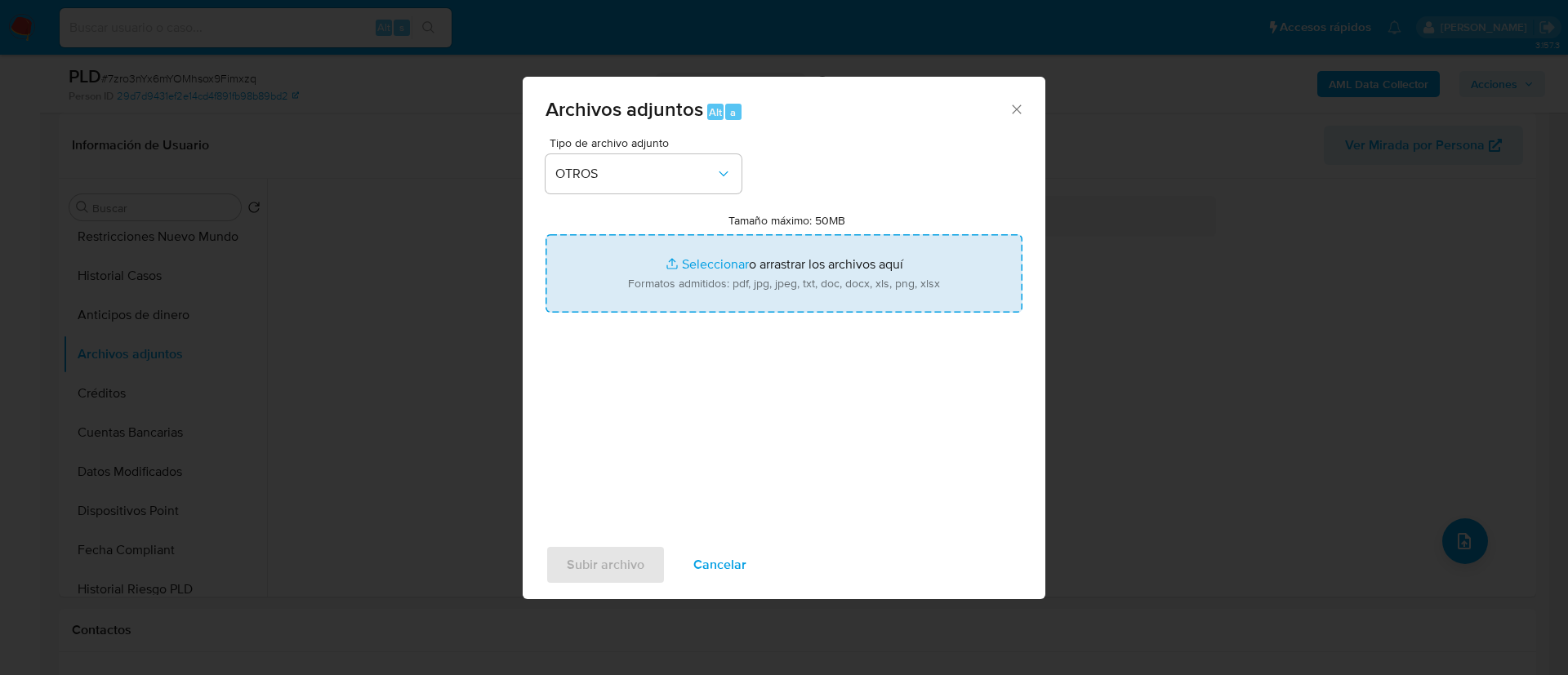
click at [744, 256] on input "Tamaño máximo: 50MB Seleccionar archivos" at bounding box center [784, 273] width 477 height 78
type input "C:\fakepath\2261447931_TECNICENTRO ROYAL_AGOSTO 2025.pdf"
click at [615, 561] on span "Subir archivo" at bounding box center [606, 564] width 77 height 36
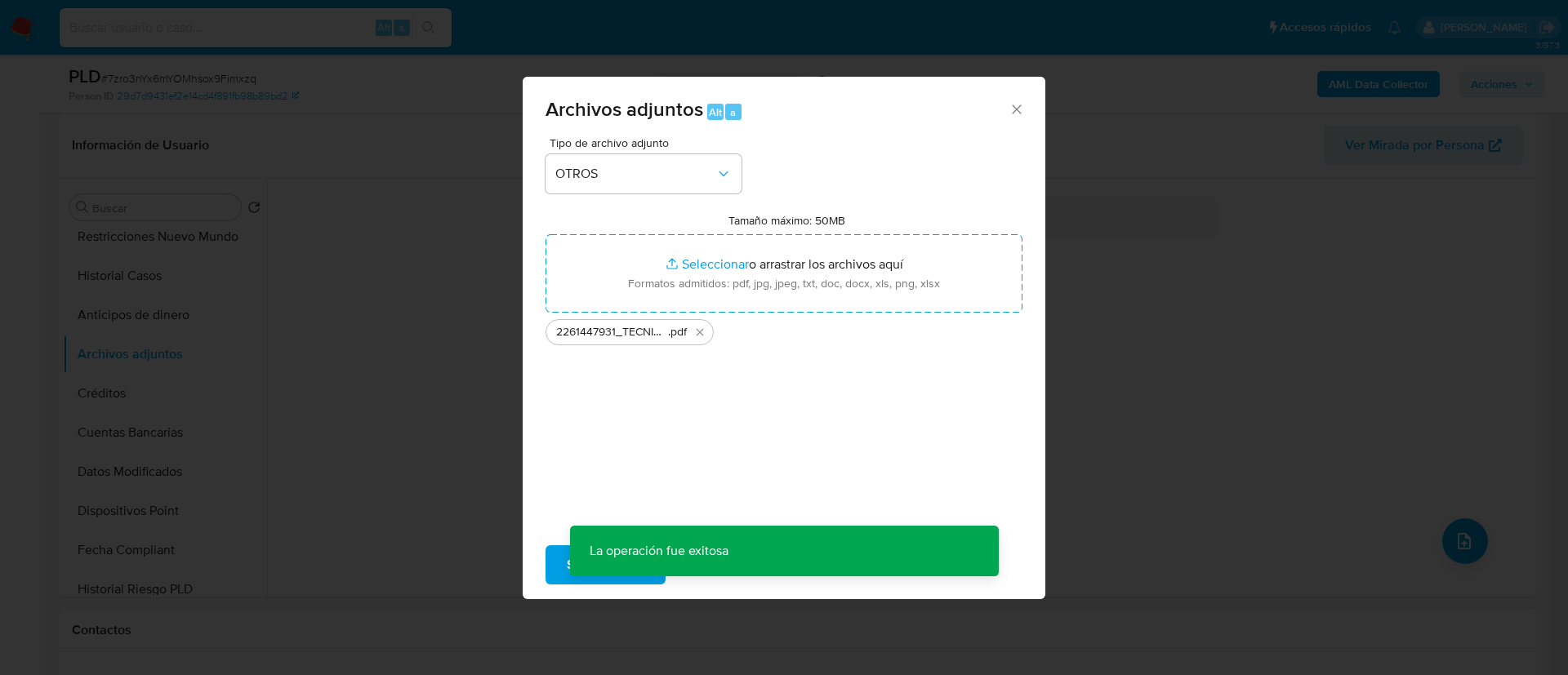
click at [1483, 556] on div "Archivos adjuntos Alt a Tipo de archivo adjunto OTROS Tamaño máximo: 50MB Selec…" at bounding box center [784, 338] width 1568 height 675
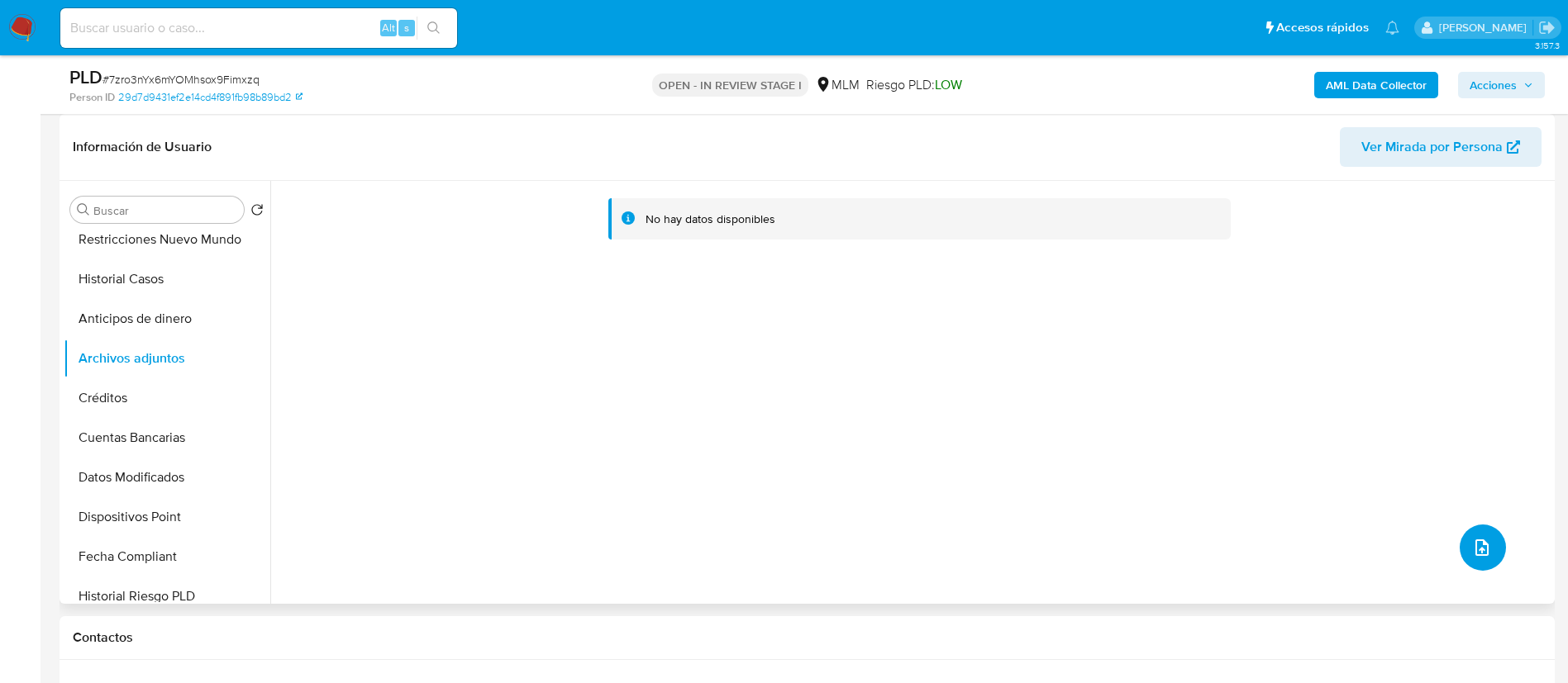
click at [1483, 551] on icon "upload-file" at bounding box center [1483, 548] width 20 height 20
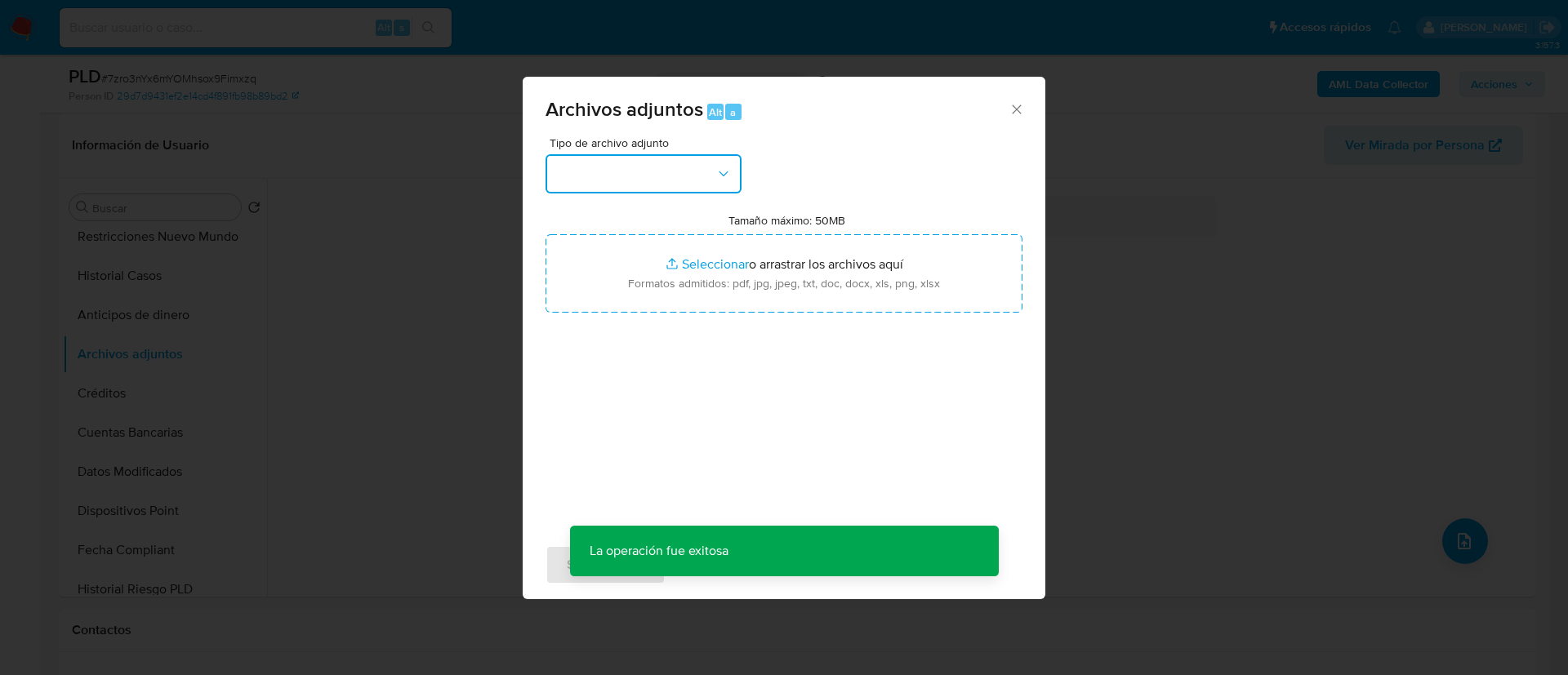
click at [564, 171] on button "button" at bounding box center [643, 174] width 196 height 40
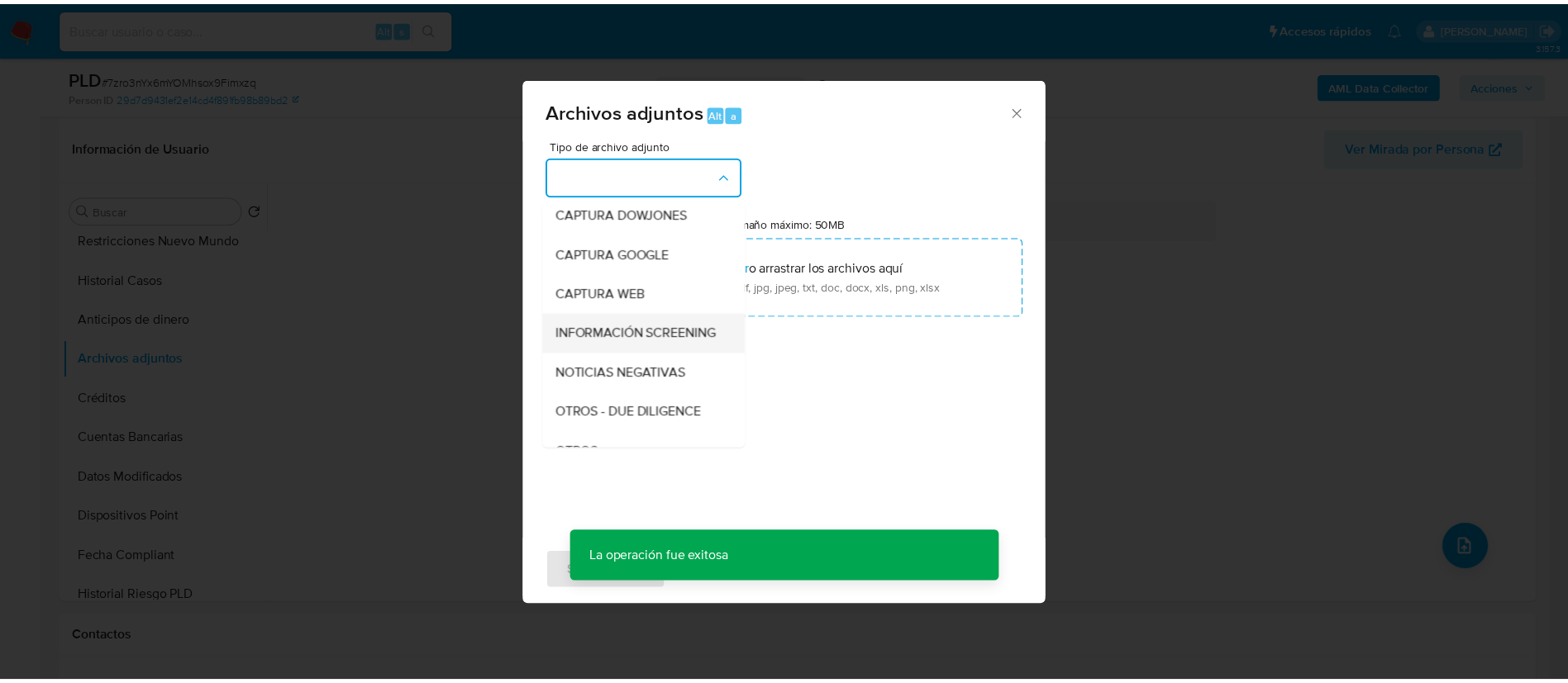
scroll to position [170, 0]
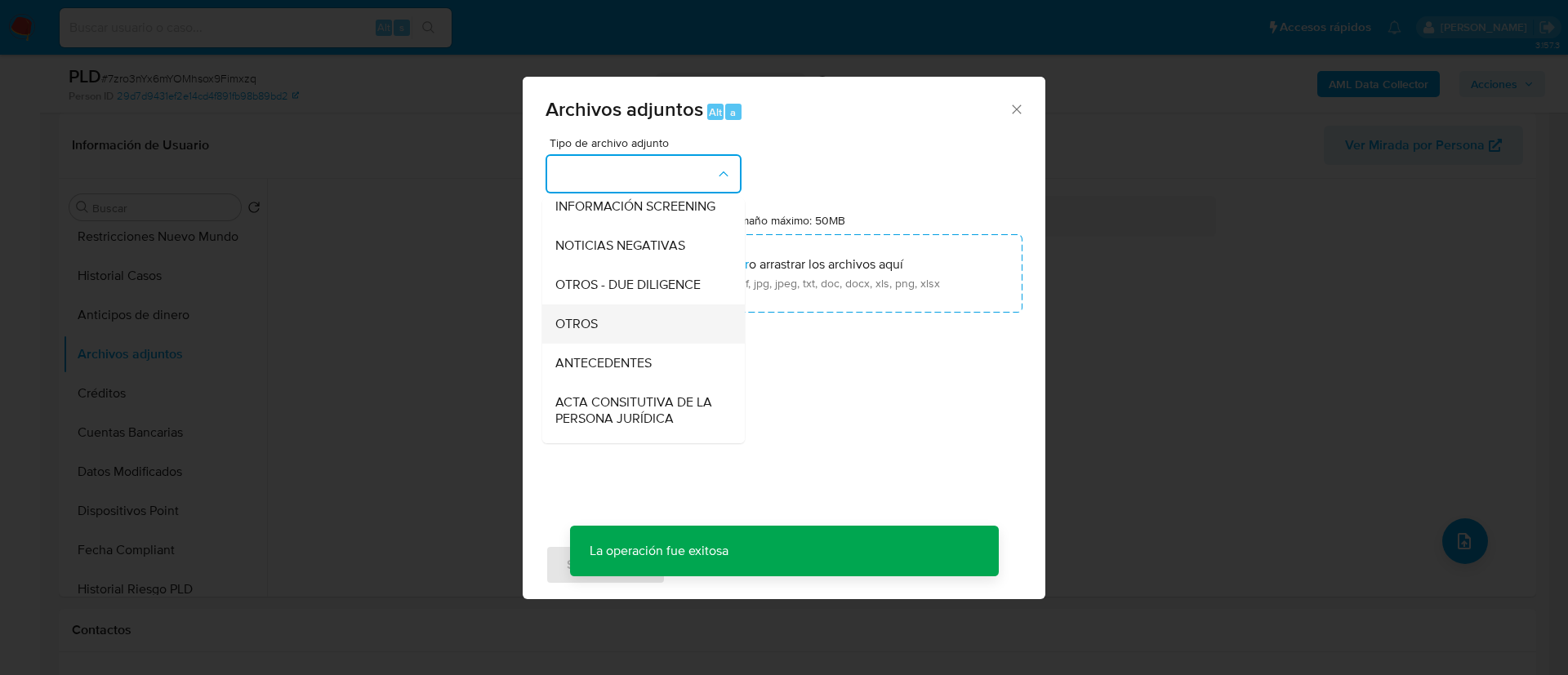
click at [587, 328] on div "OTROS" at bounding box center [639, 324] width 167 height 40
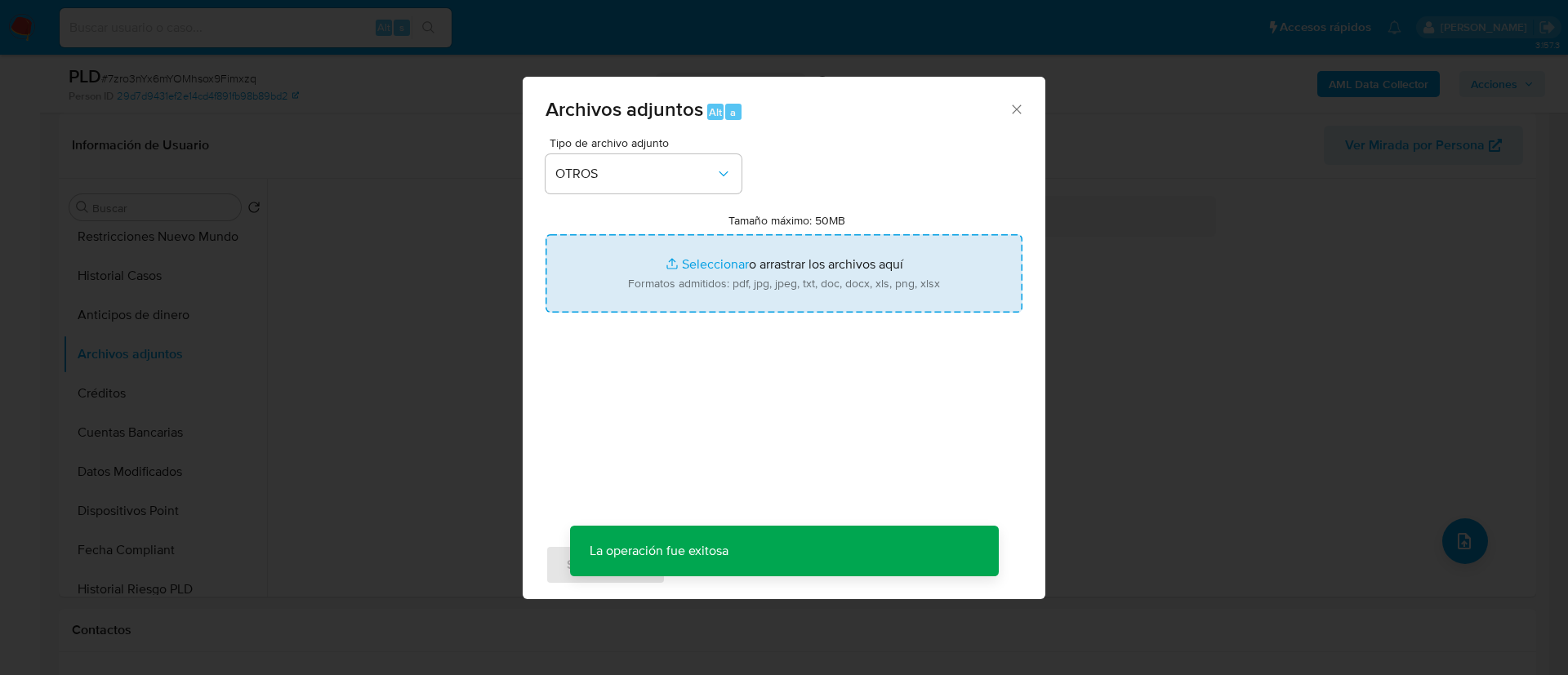
click at [671, 270] on input "Tamaño máximo: 50MB Seleccionar archivos" at bounding box center [784, 273] width 477 height 78
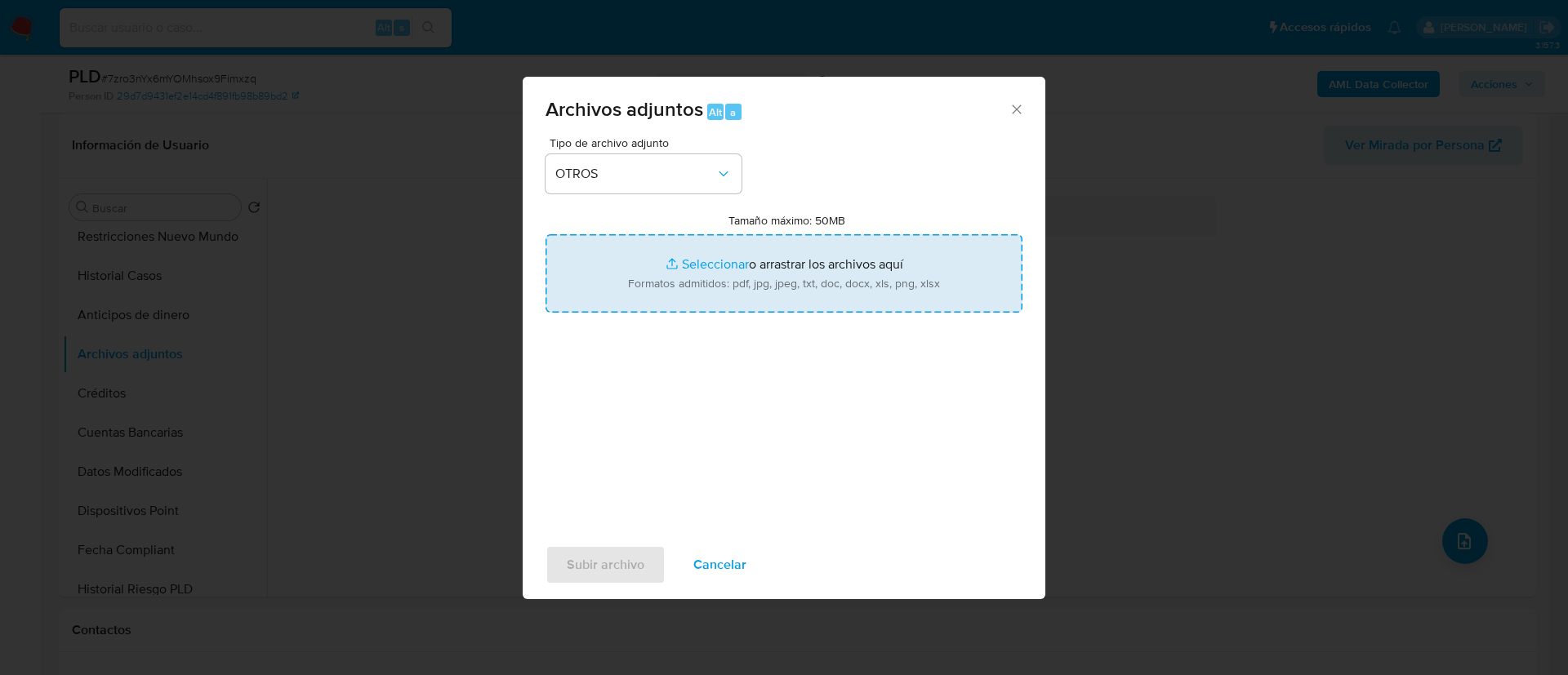
type input "C:\fakepath\2261447931_TECNOCENTRO ROYAL_AGOSTO 2025.xlsx"
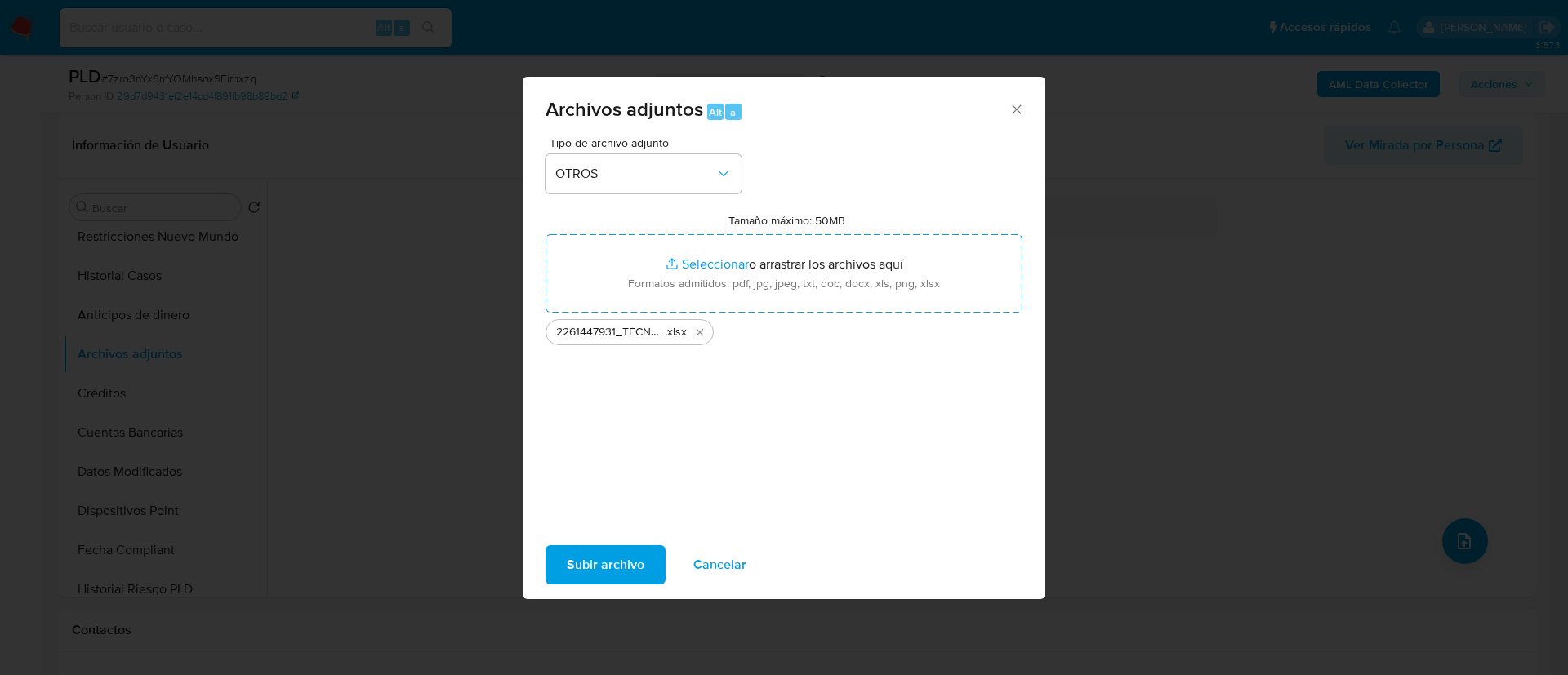
click at [662, 381] on div "Tipo de archivo adjunto OTROS Tamaño máximo: 50MB Seleccionar archivos Seleccio…" at bounding box center [784, 330] width 477 height 386
click at [650, 547] on button "Subir archivo" at bounding box center [606, 565] width 120 height 40
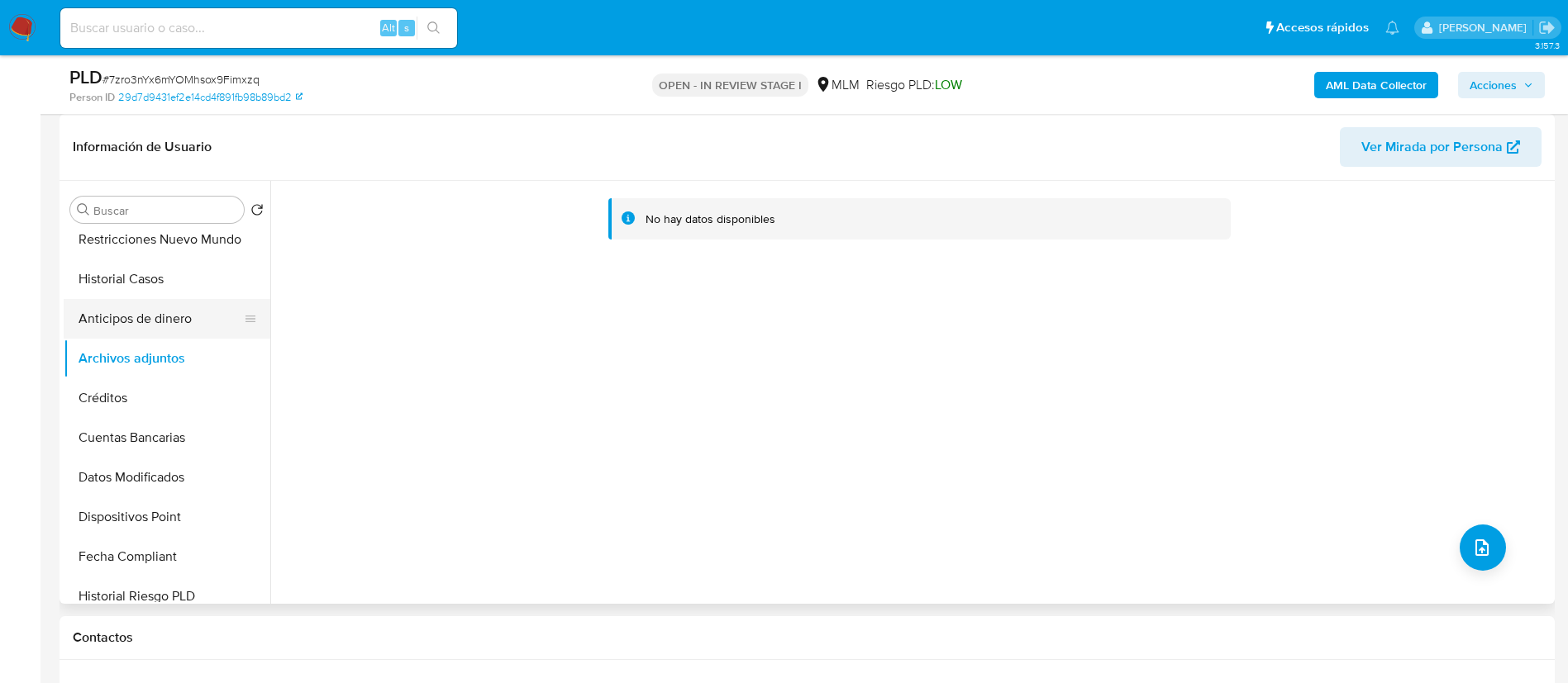
click at [131, 317] on button "Anticipos de dinero" at bounding box center [160, 318] width 193 height 40
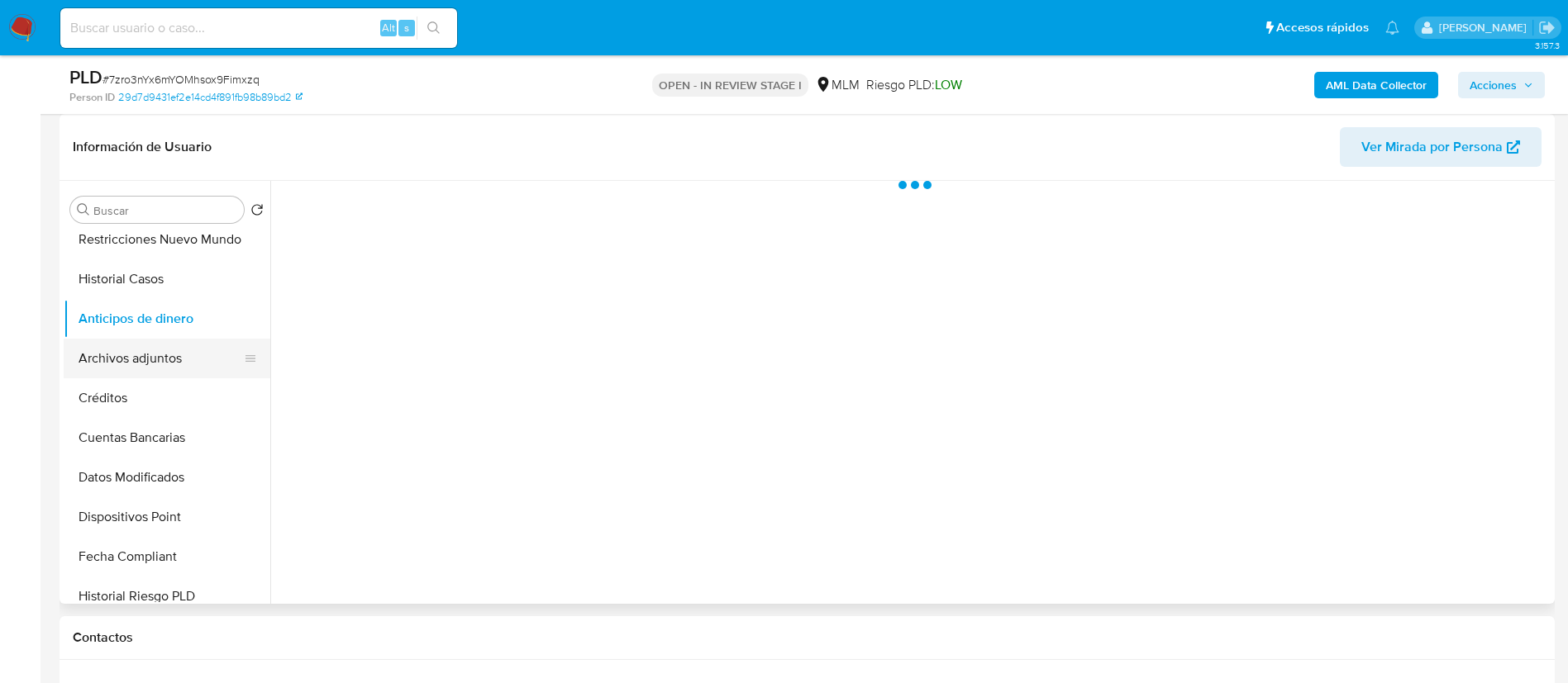
click at [134, 358] on button "Archivos adjuntos" at bounding box center [160, 358] width 193 height 40
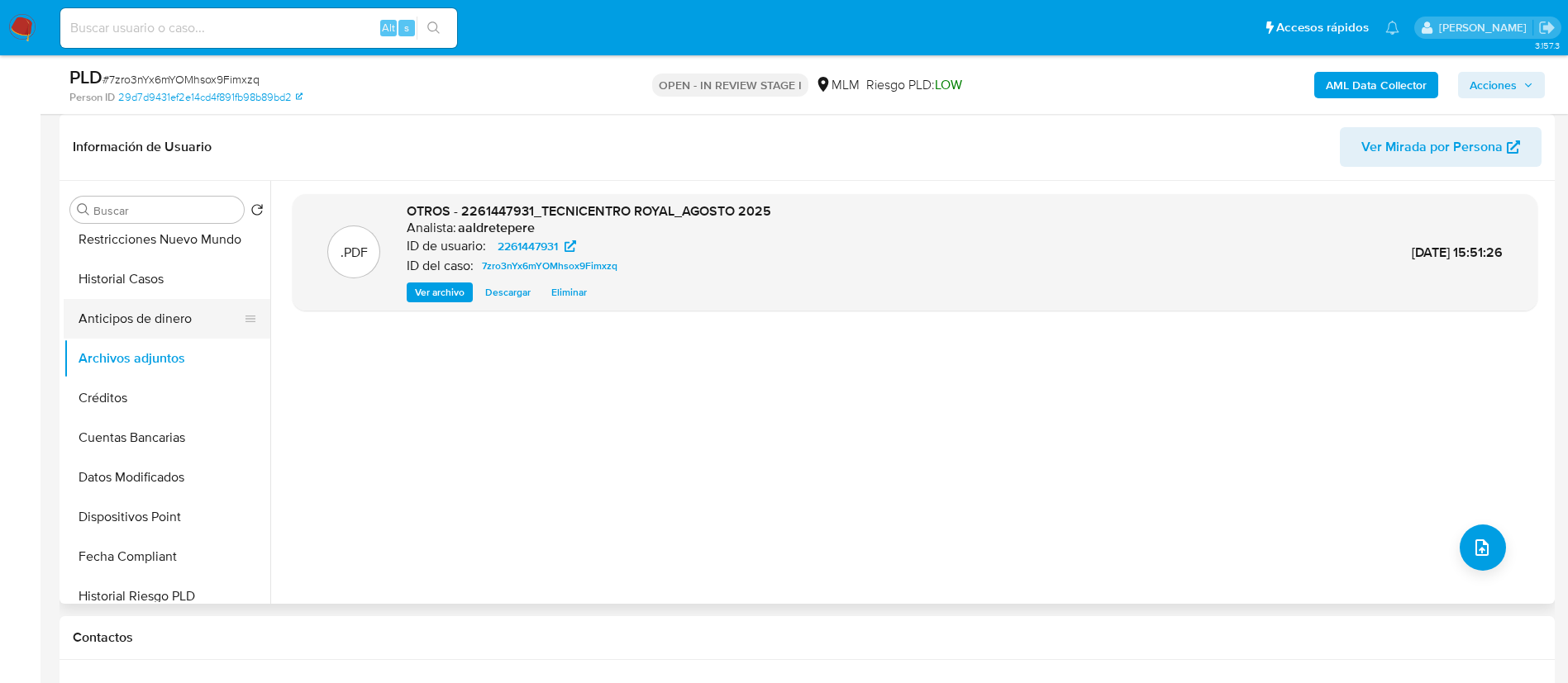
click at [115, 333] on button "Anticipos de dinero" at bounding box center [160, 318] width 193 height 40
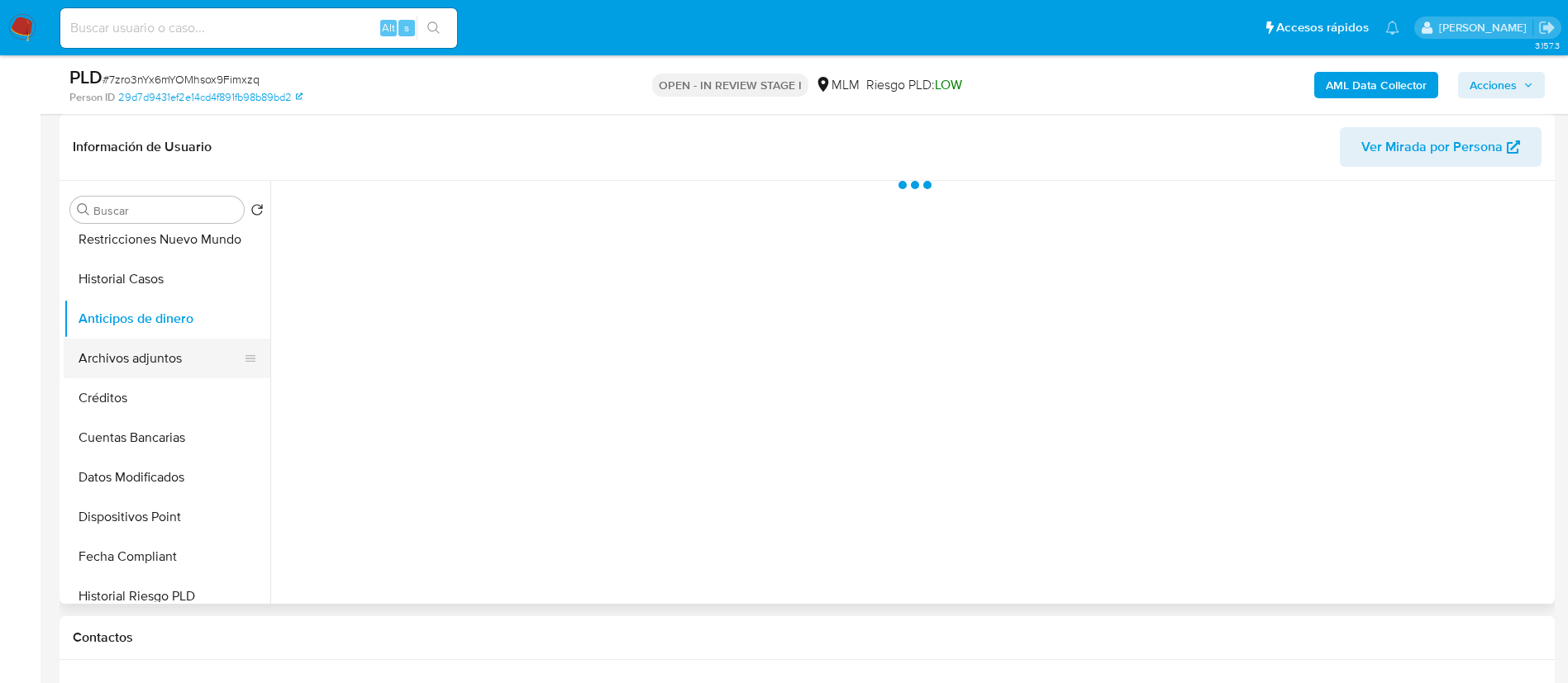
click at [122, 361] on button "Archivos adjuntos" at bounding box center [160, 358] width 193 height 40
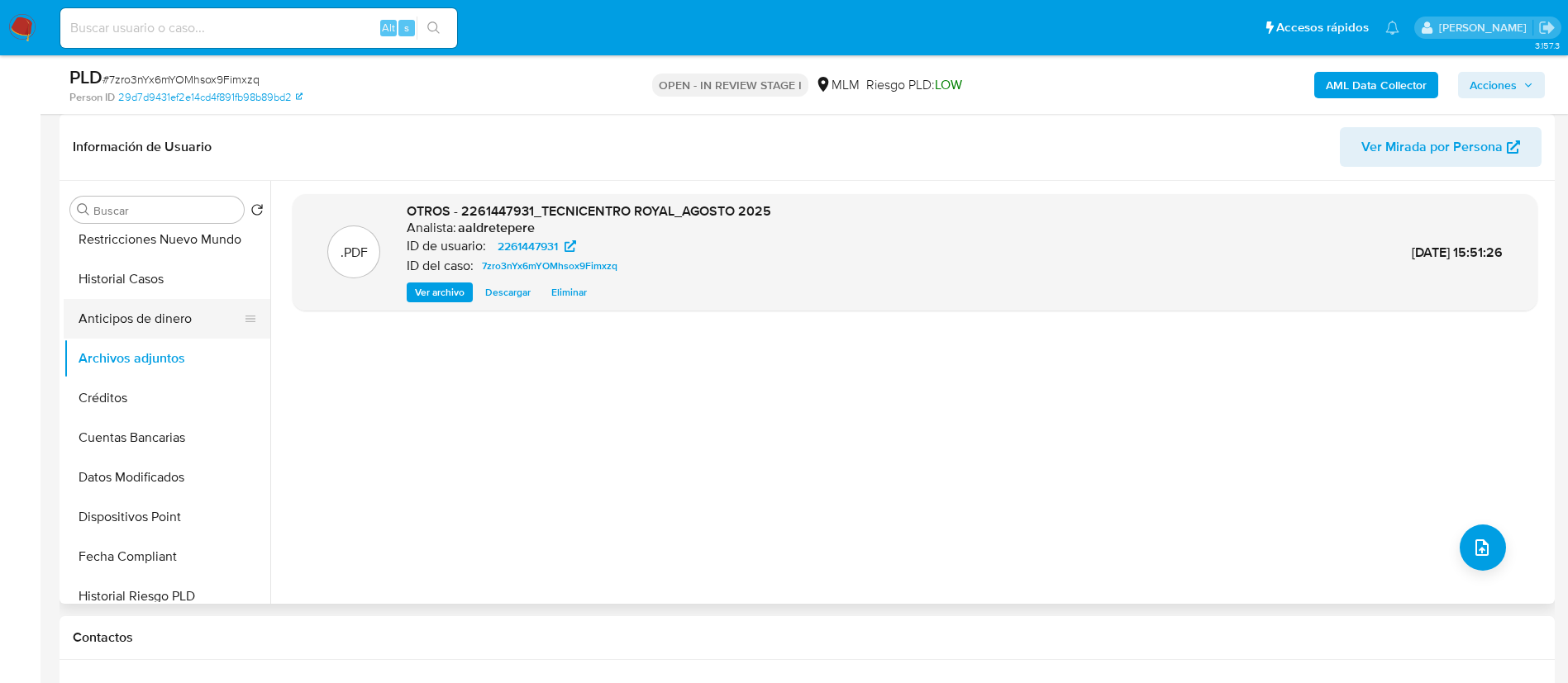
click at [154, 335] on button "Anticipos de dinero" at bounding box center [160, 318] width 193 height 40
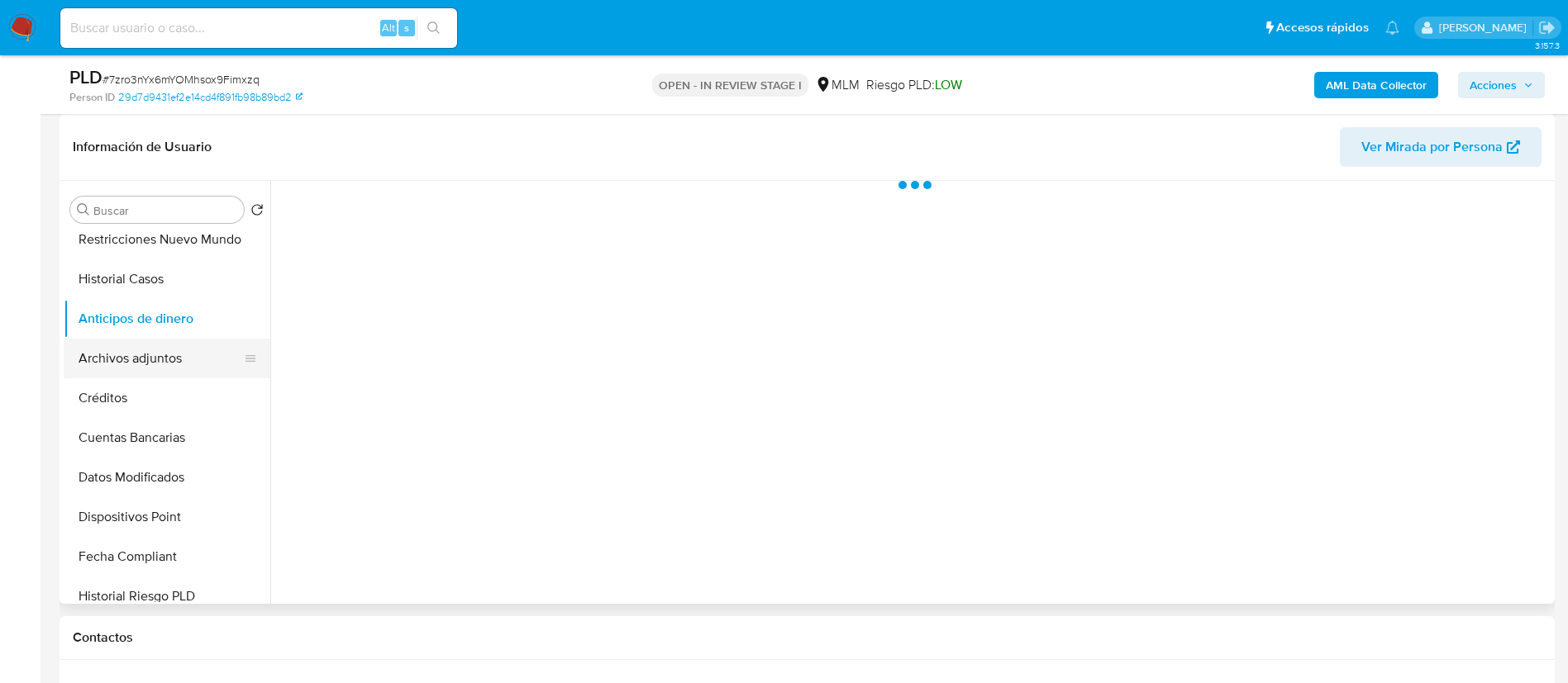
click at [153, 366] on button "Archivos adjuntos" at bounding box center [160, 358] width 193 height 40
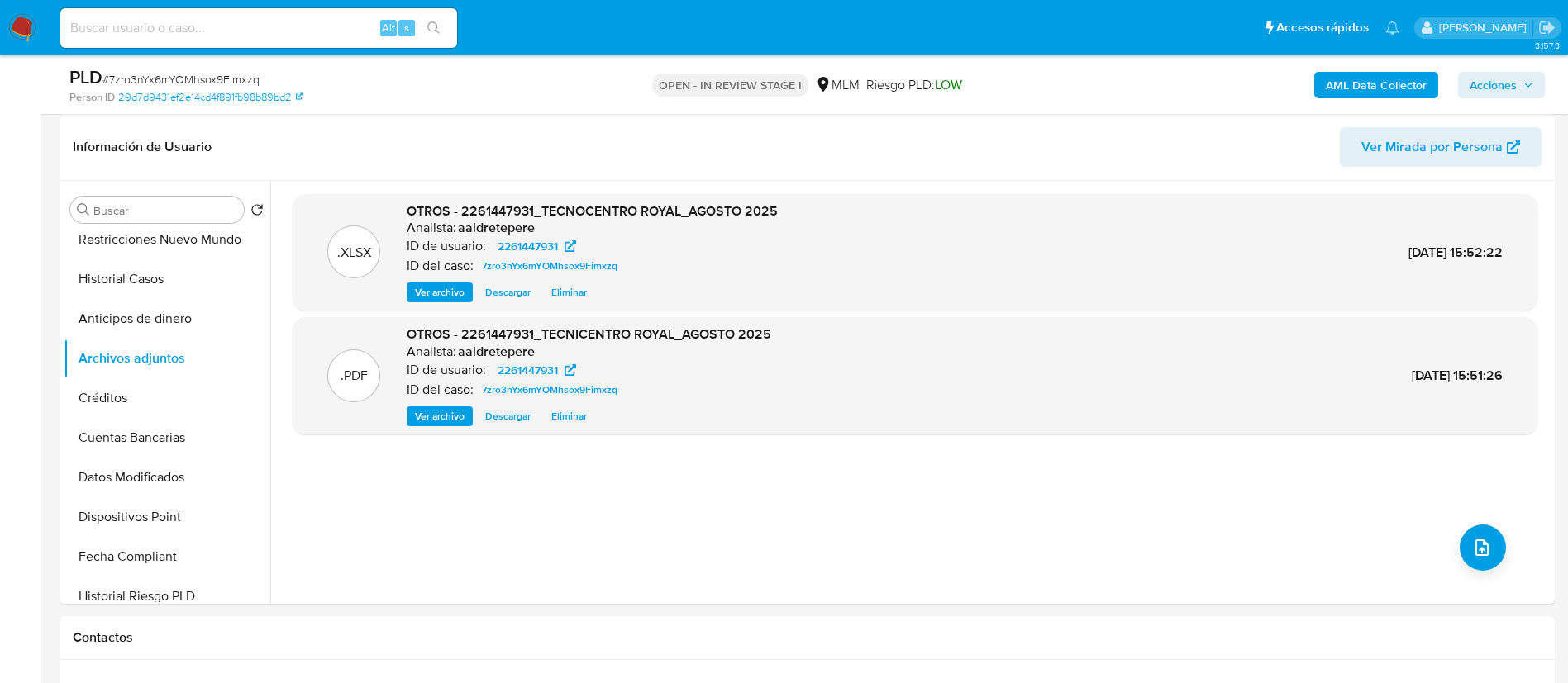
drag, startPoint x: 1483, startPoint y: 84, endPoint x: 1457, endPoint y: 99, distance: 30.0
click at [1475, 89] on span "Acciones" at bounding box center [1493, 85] width 47 height 27
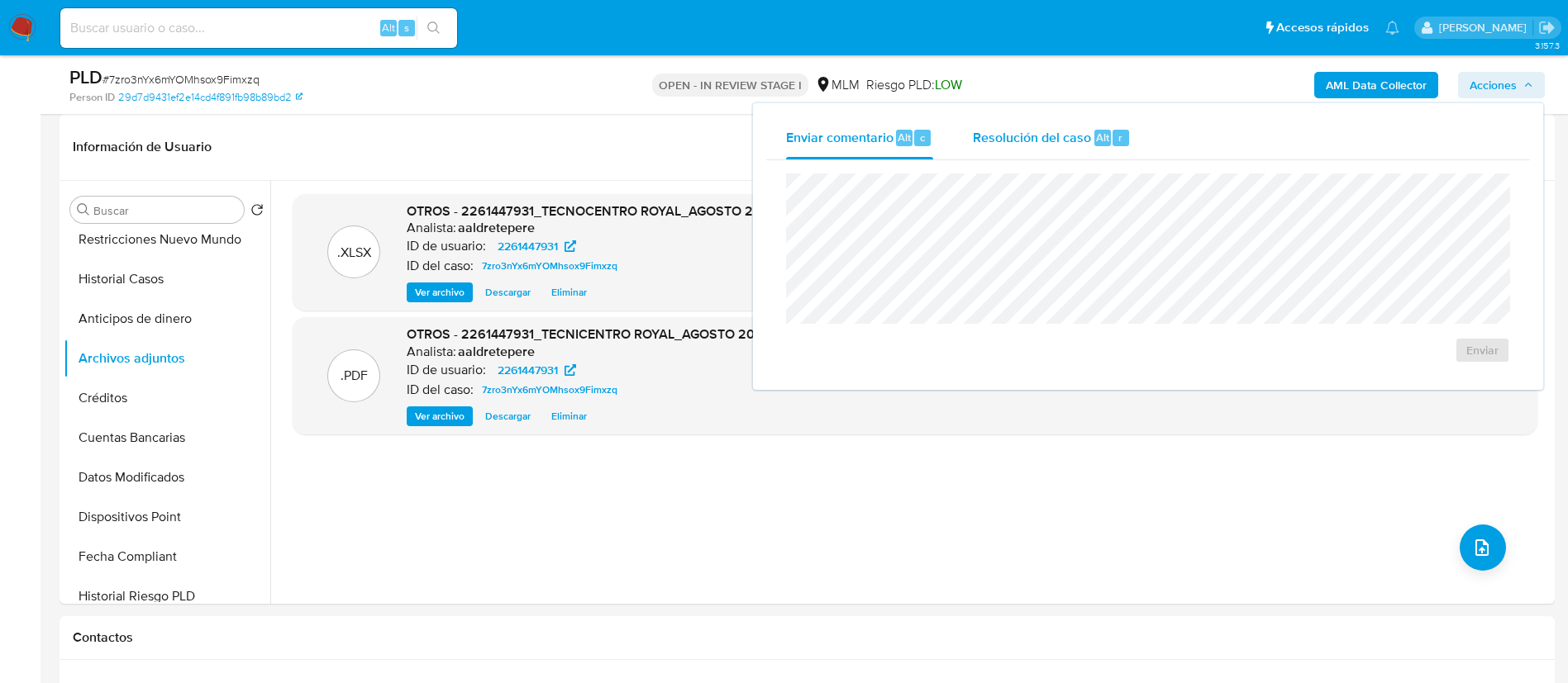
click at [1100, 142] on span "Alt" at bounding box center [1103, 138] width 13 height 16
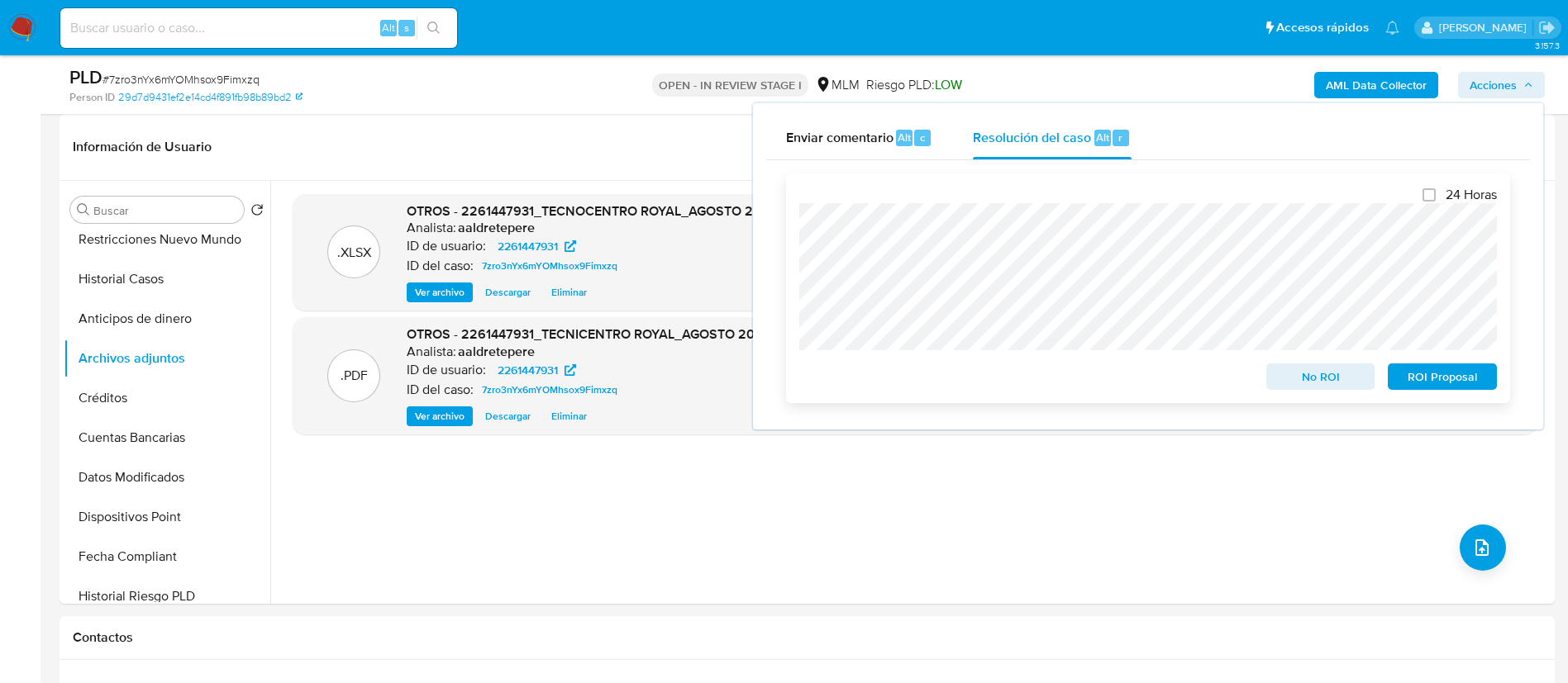
click at [798, 285] on div "24 Horas No ROI ROI Proposal" at bounding box center [1149, 288] width 724 height 229
click at [1286, 382] on span "No ROI" at bounding box center [1321, 377] width 86 height 23
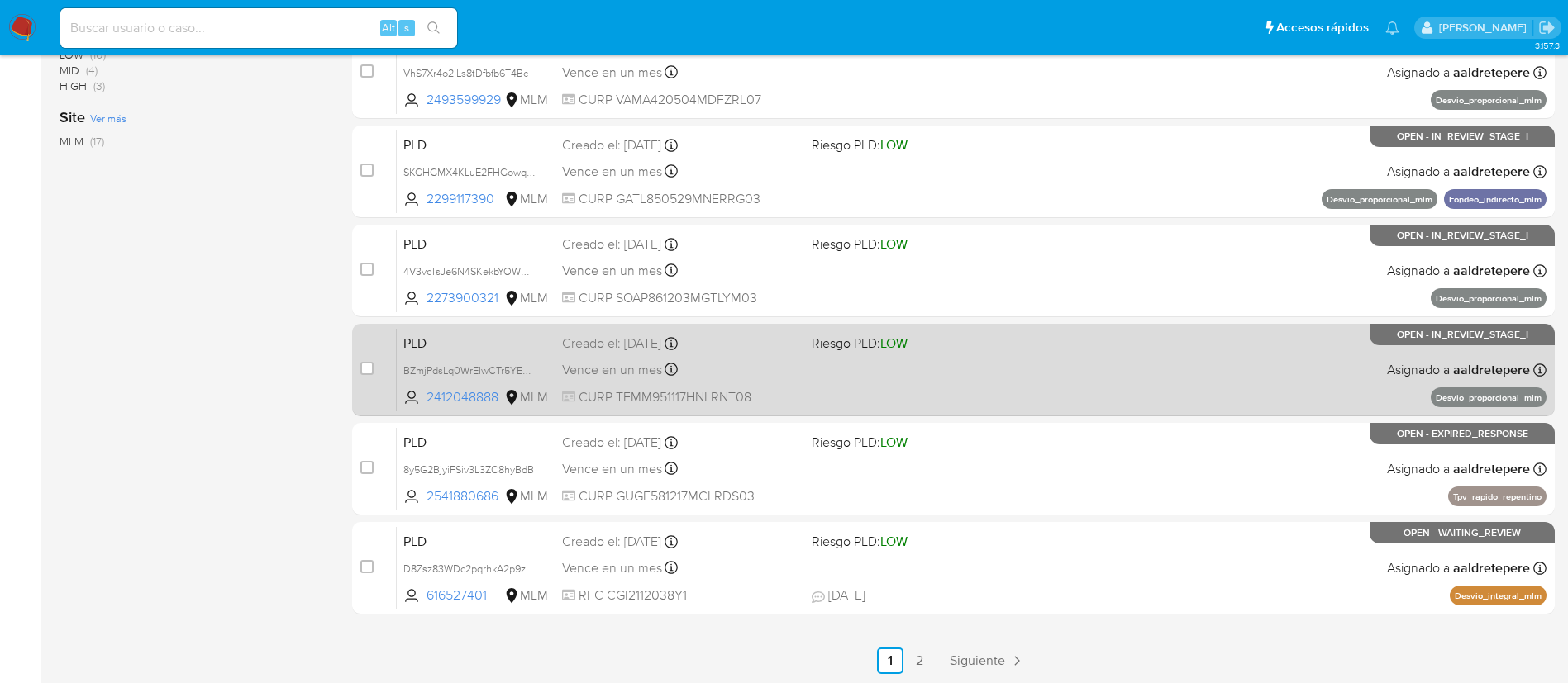
scroll to position [622, 0]
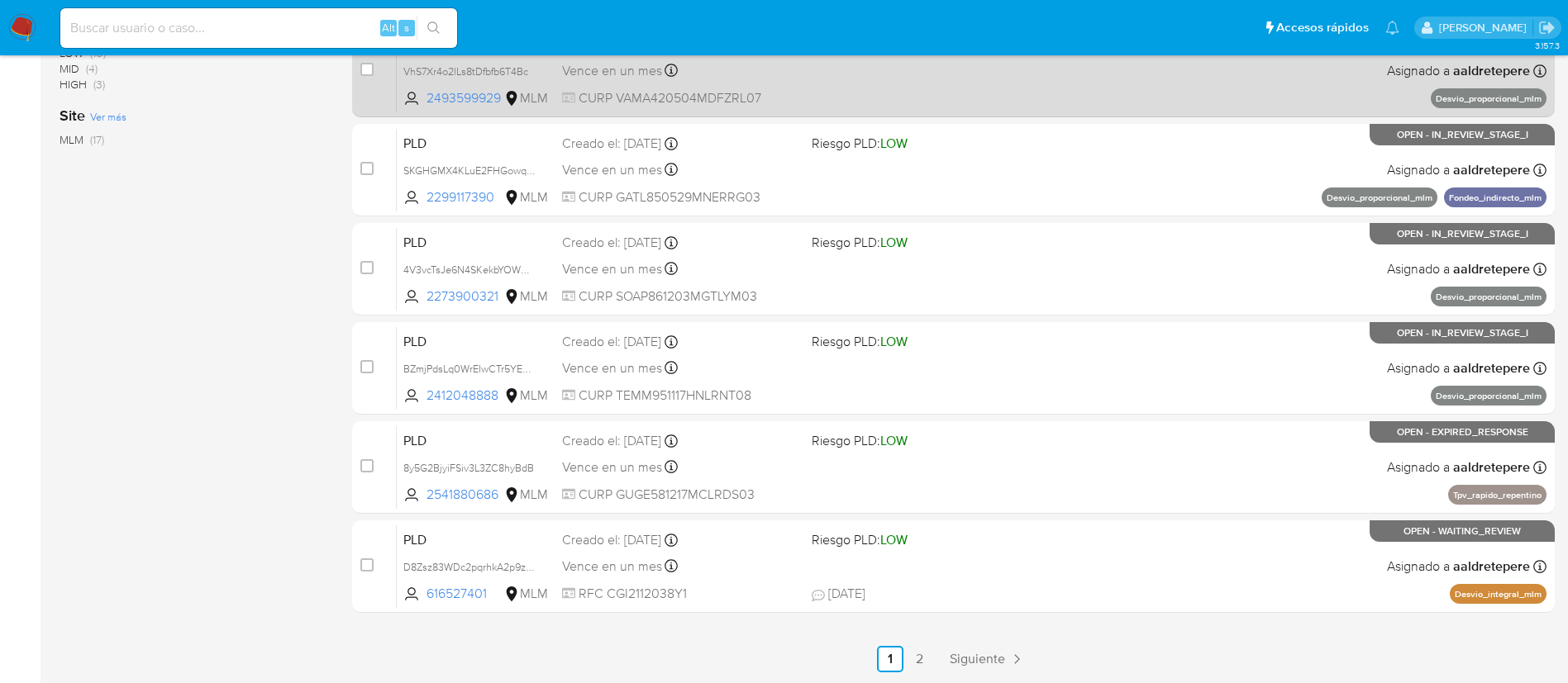
click at [974, 666] on span "Siguiente" at bounding box center [977, 659] width 55 height 13
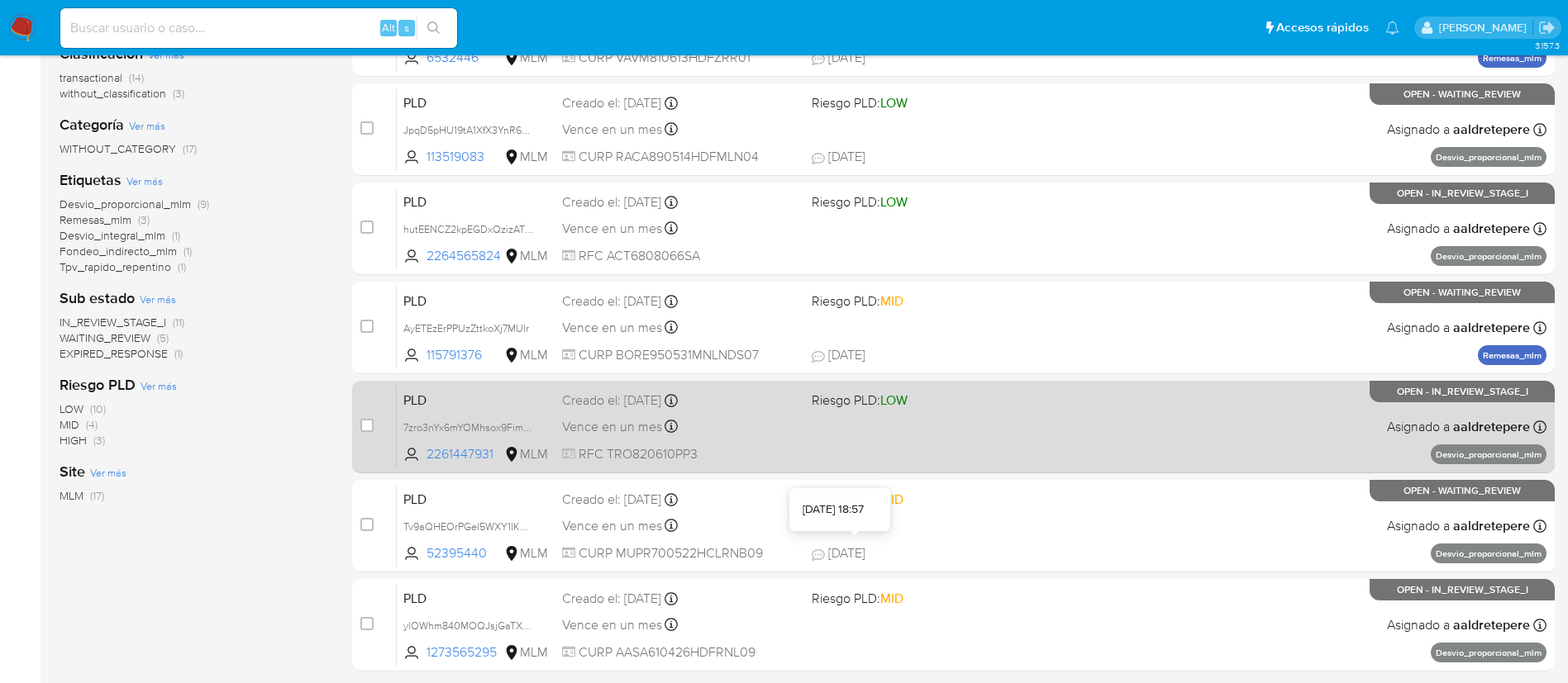
scroll to position [324, 0]
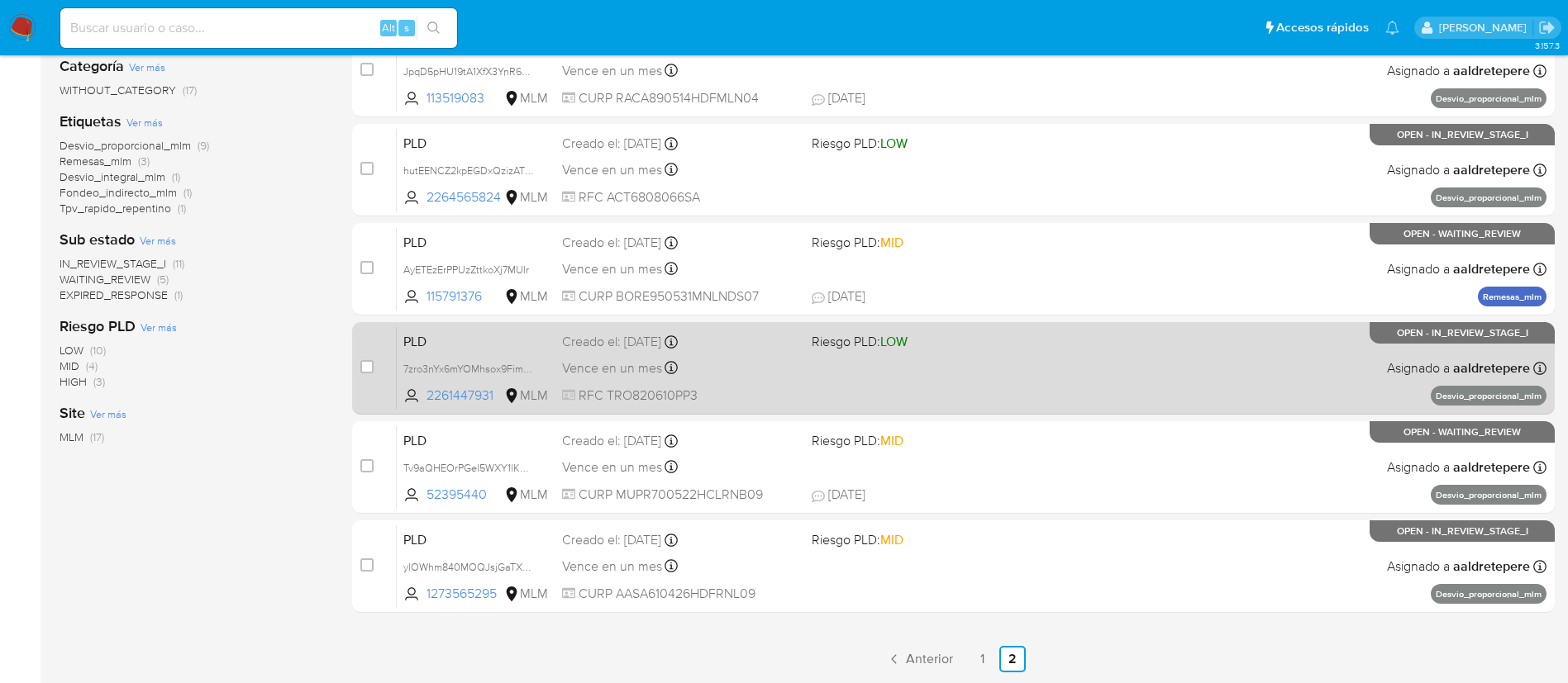
click at [892, 664] on icon "Paginación" at bounding box center [894, 659] width 17 height 17
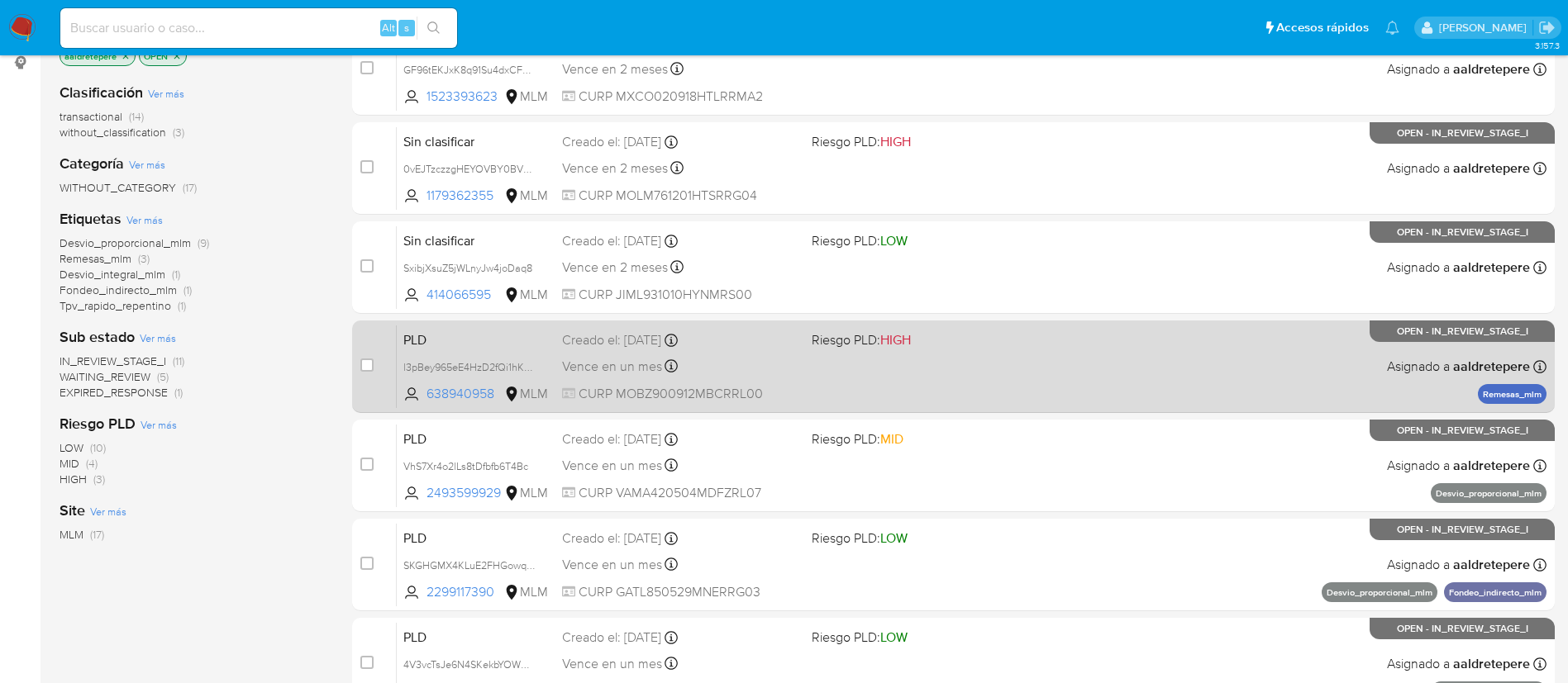
scroll to position [372, 0]
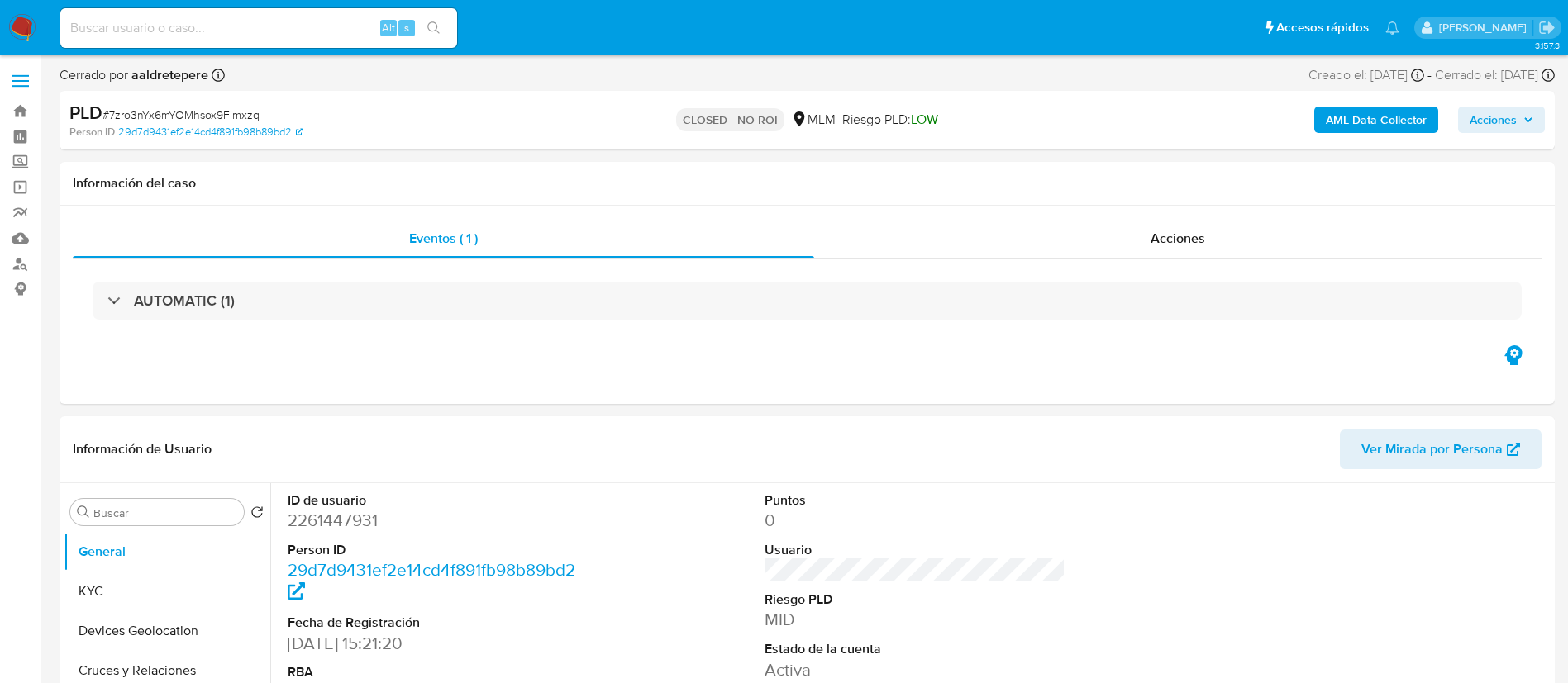
select select "10"
click at [1204, 248] on div "Acciones" at bounding box center [1178, 238] width 728 height 40
